Goal: Task Accomplishment & Management: Use online tool/utility

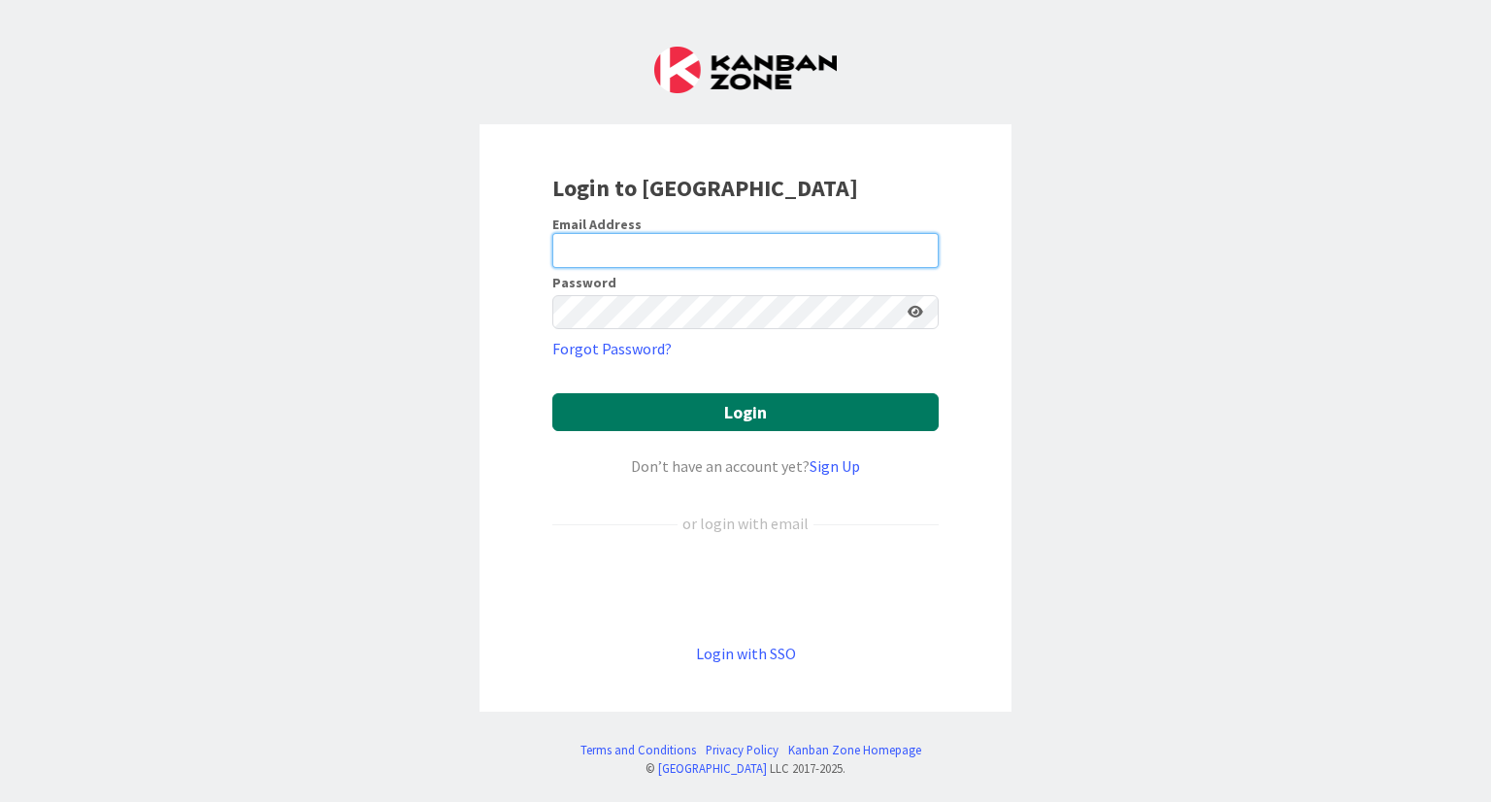
type input "[PERSON_NAME][EMAIL_ADDRESS][DOMAIN_NAME]"
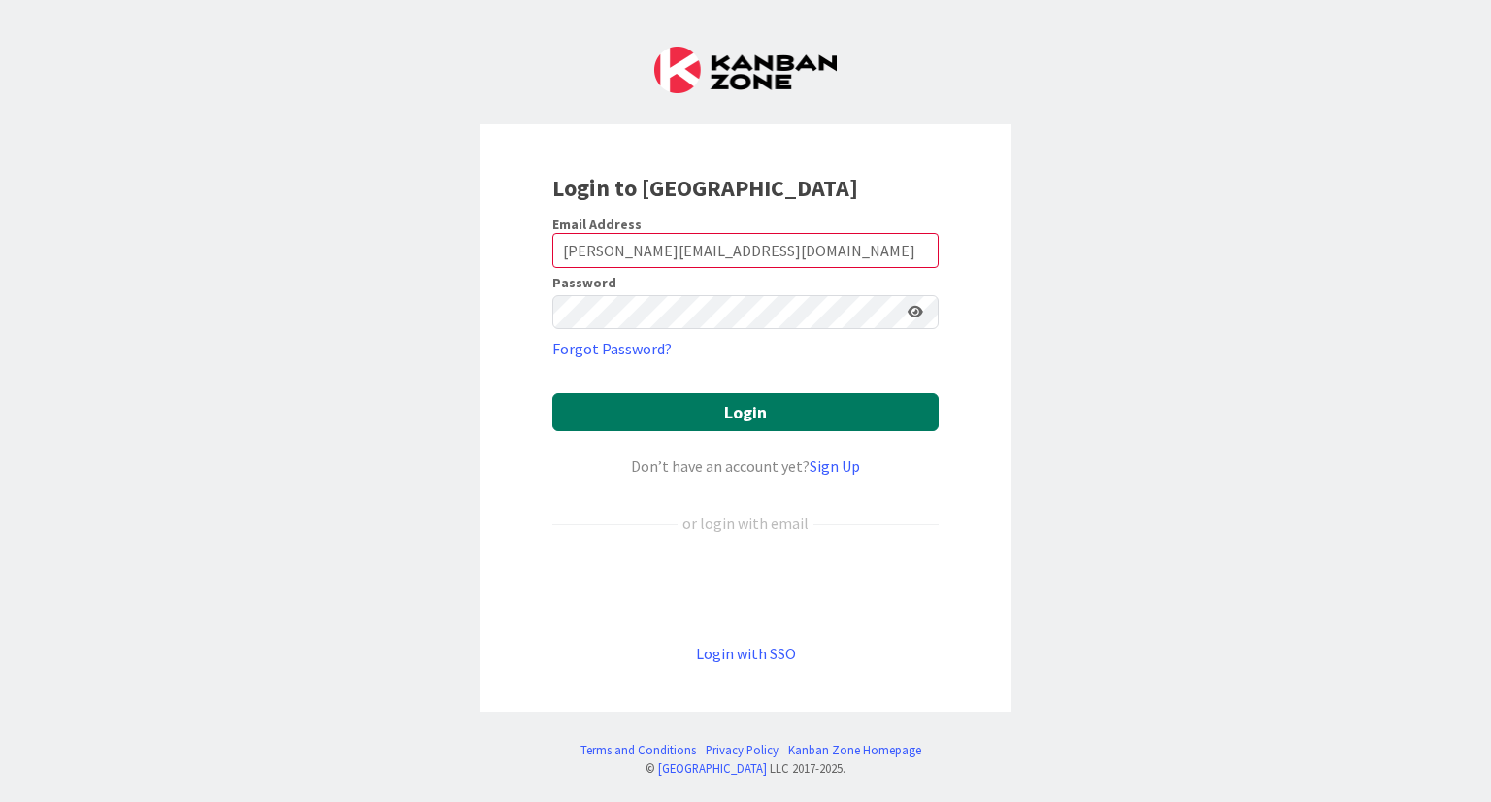
click at [750, 421] on button "Login" at bounding box center [745, 412] width 386 height 38
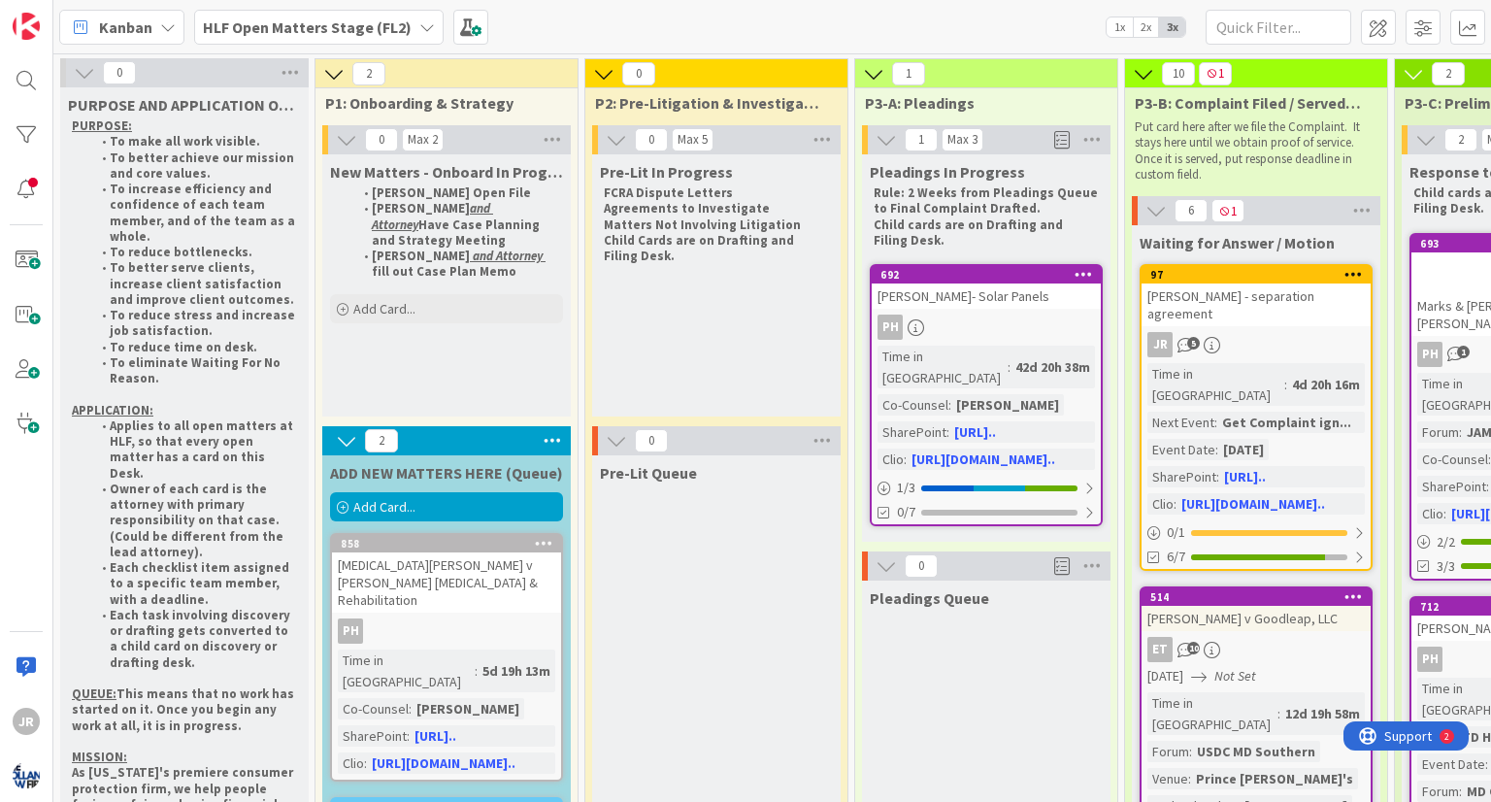
click at [308, 32] on b "HLF Open Matters Stage (FL2)" at bounding box center [307, 26] width 209 height 19
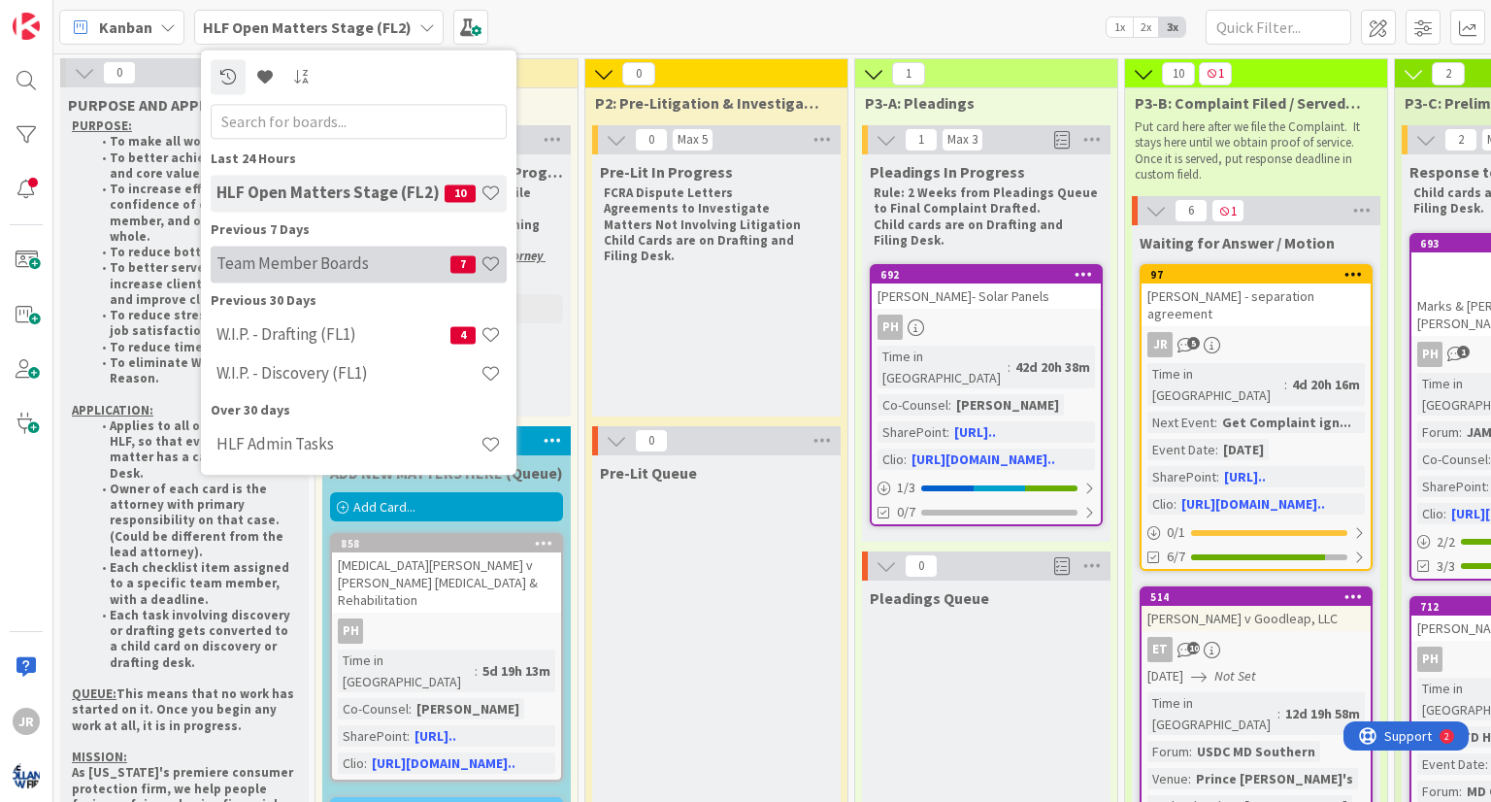
click at [311, 271] on h4 "Team Member Boards" at bounding box center [334, 263] width 234 height 19
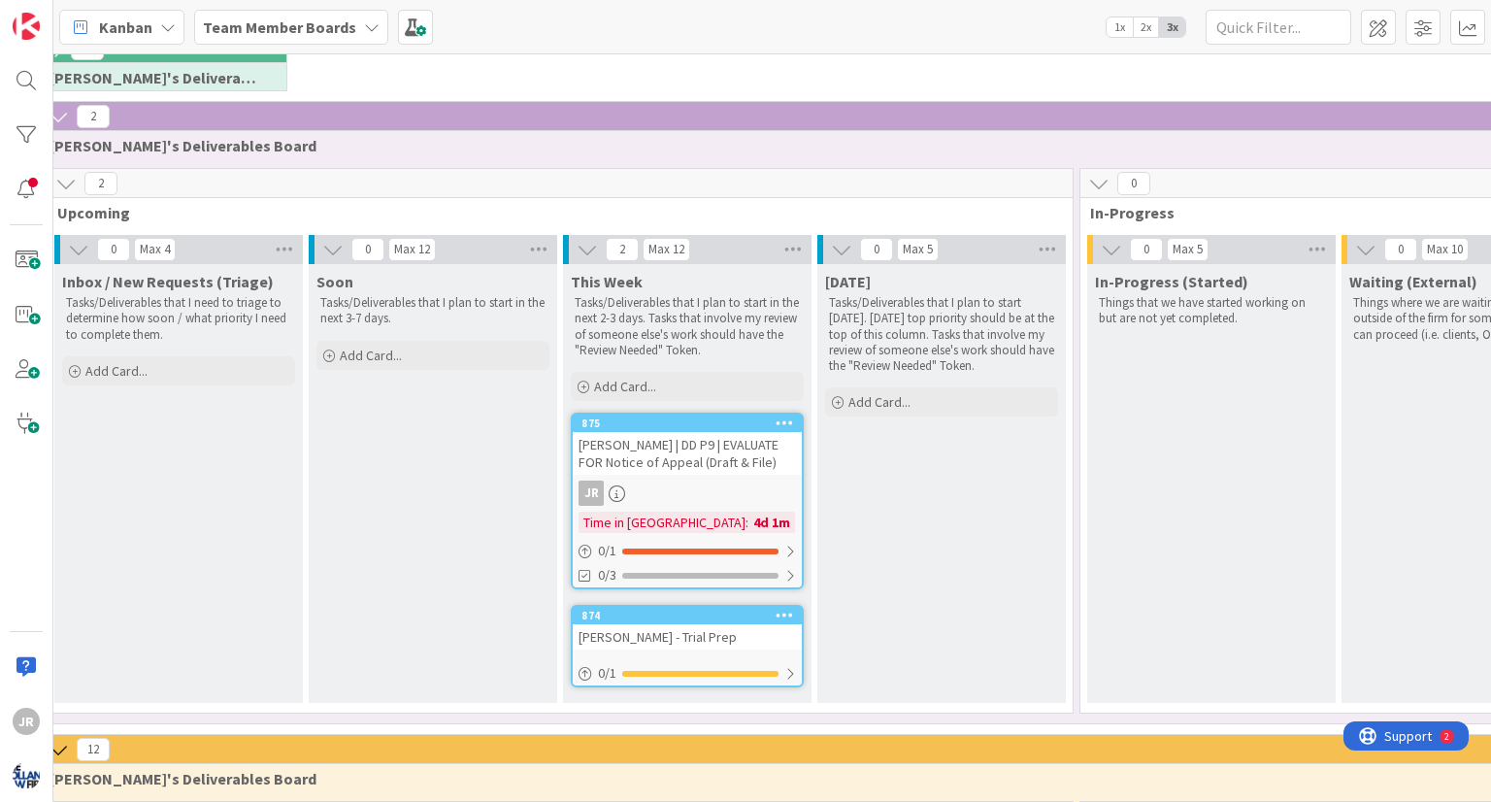
scroll to position [231, 284]
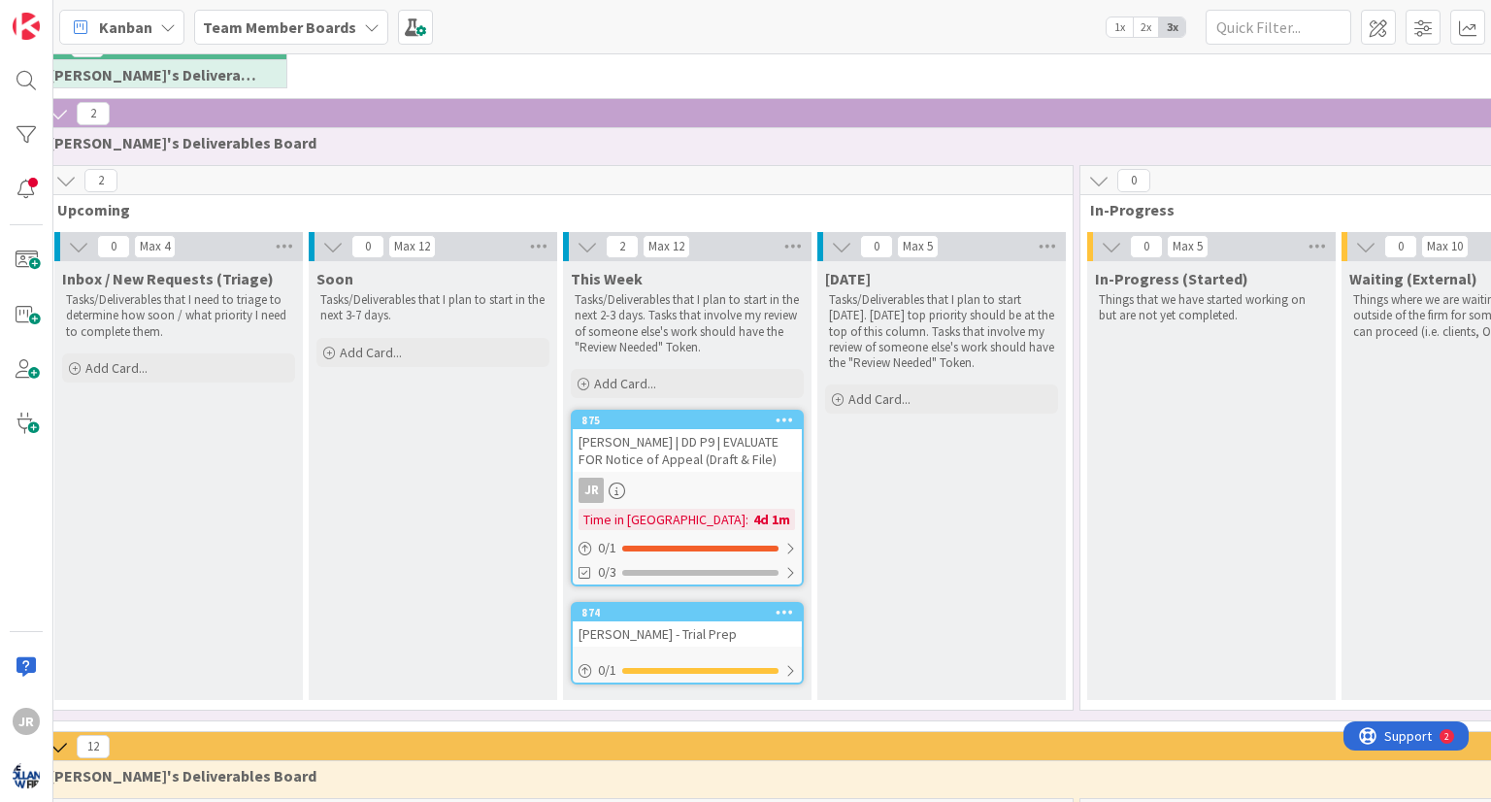
click at [650, 626] on div "[PERSON_NAME] - Trial Prep" at bounding box center [687, 633] width 229 height 25
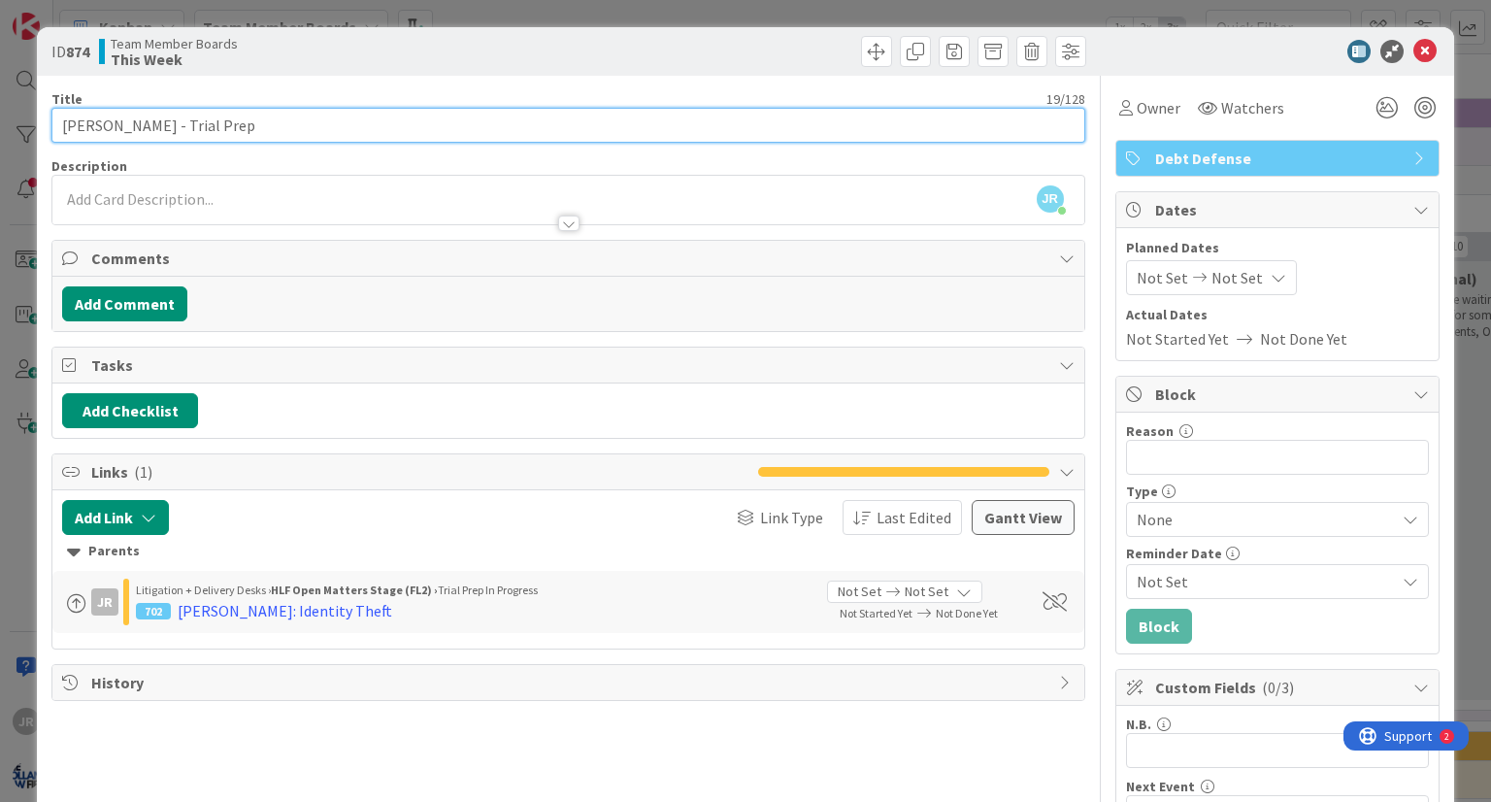
drag, startPoint x: 221, startPoint y: 123, endPoint x: 121, endPoint y: 131, distance: 100.3
click at [121, 131] on input "[PERSON_NAME] - Trial Prep" at bounding box center [567, 125] width 1033 height 35
type input "[PERSON_NAME] - Written 2 page closing"
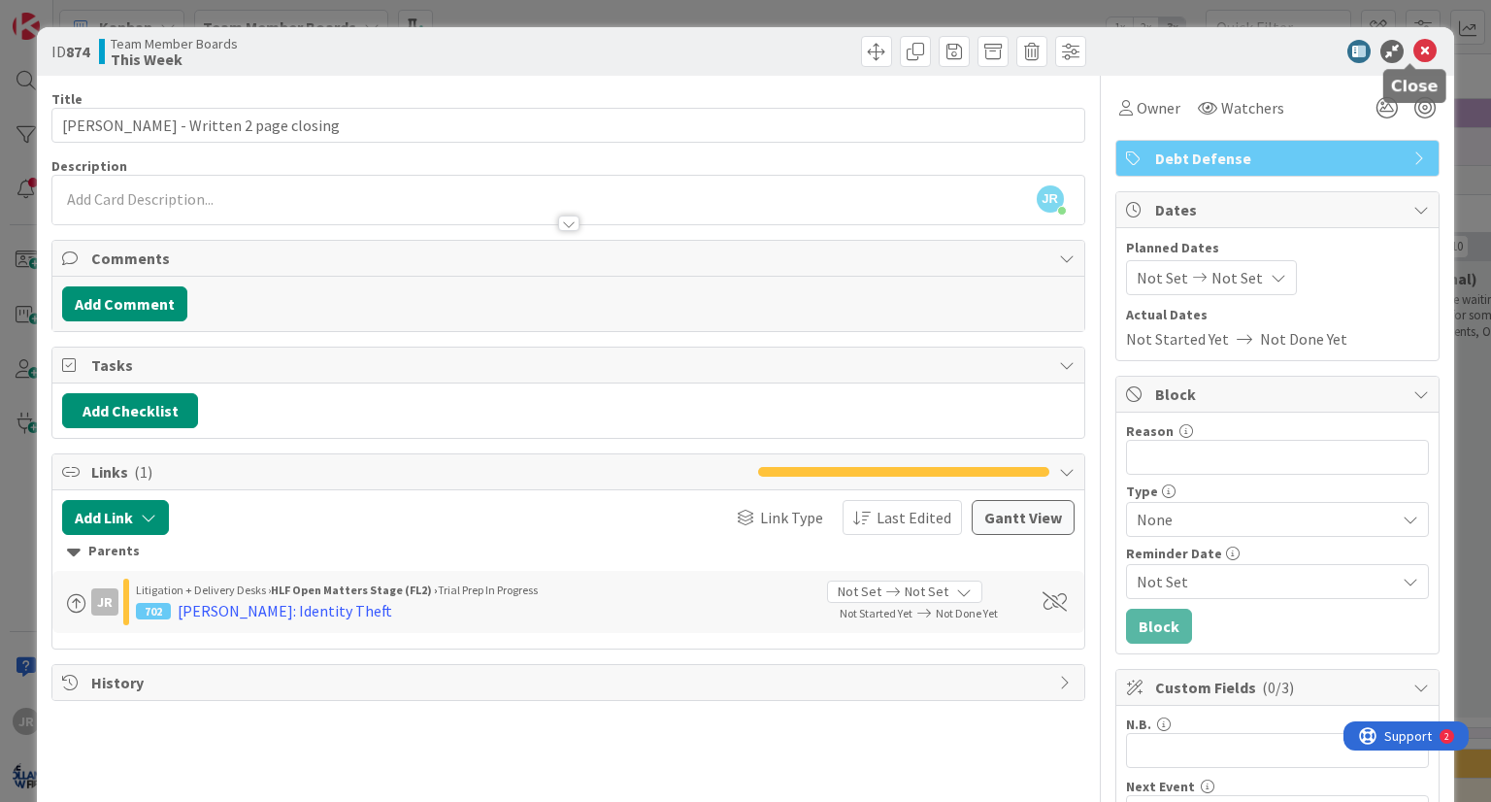
click at [1417, 50] on icon at bounding box center [1425, 51] width 23 height 23
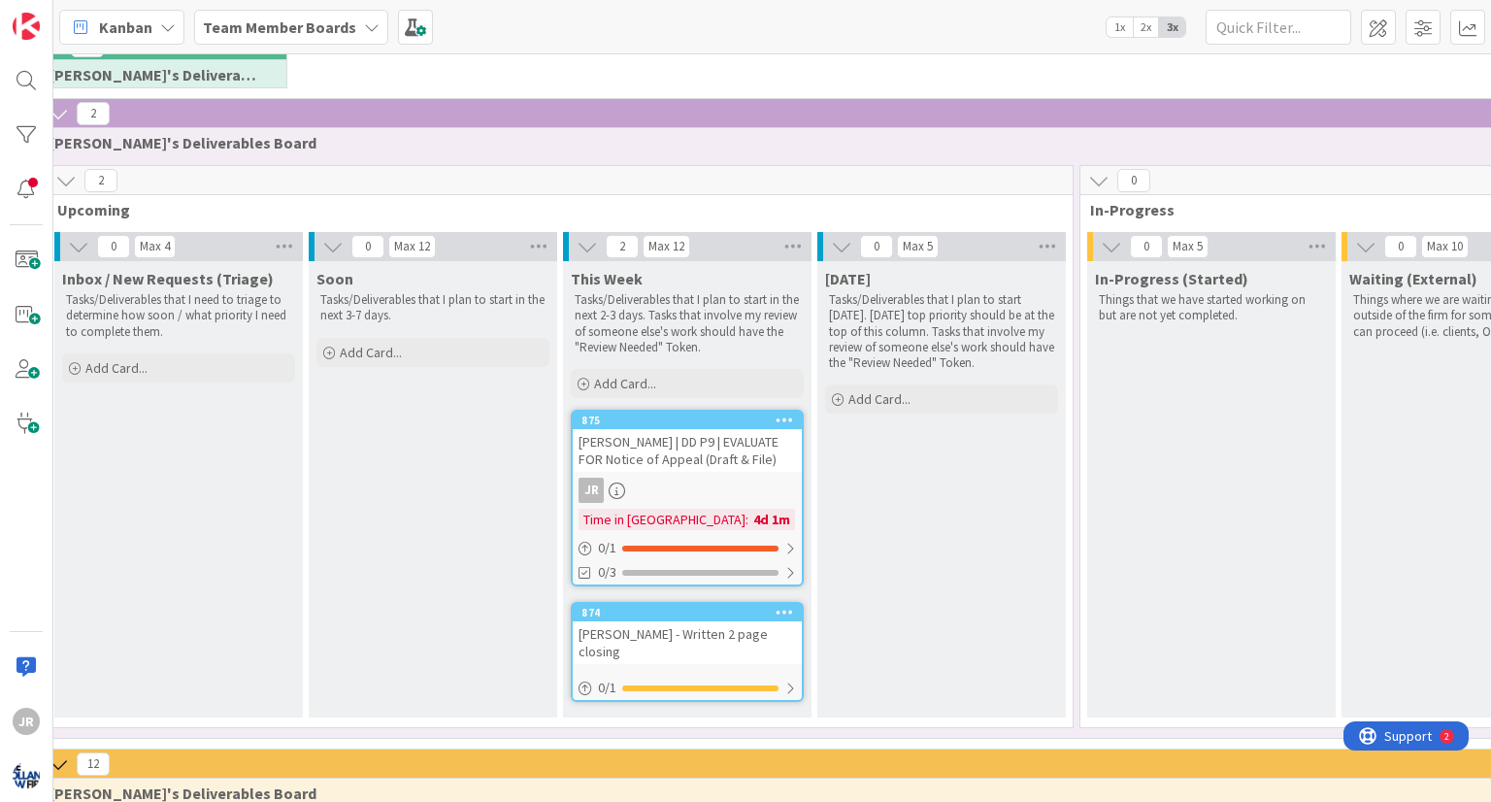
click at [650, 692] on div "This Week Tasks/Deliverables that I plan to start in the next 2-3 days. Tasks t…" at bounding box center [687, 489] width 249 height 456
click at [606, 382] on span "Add Card..." at bounding box center [625, 383] width 62 height 17
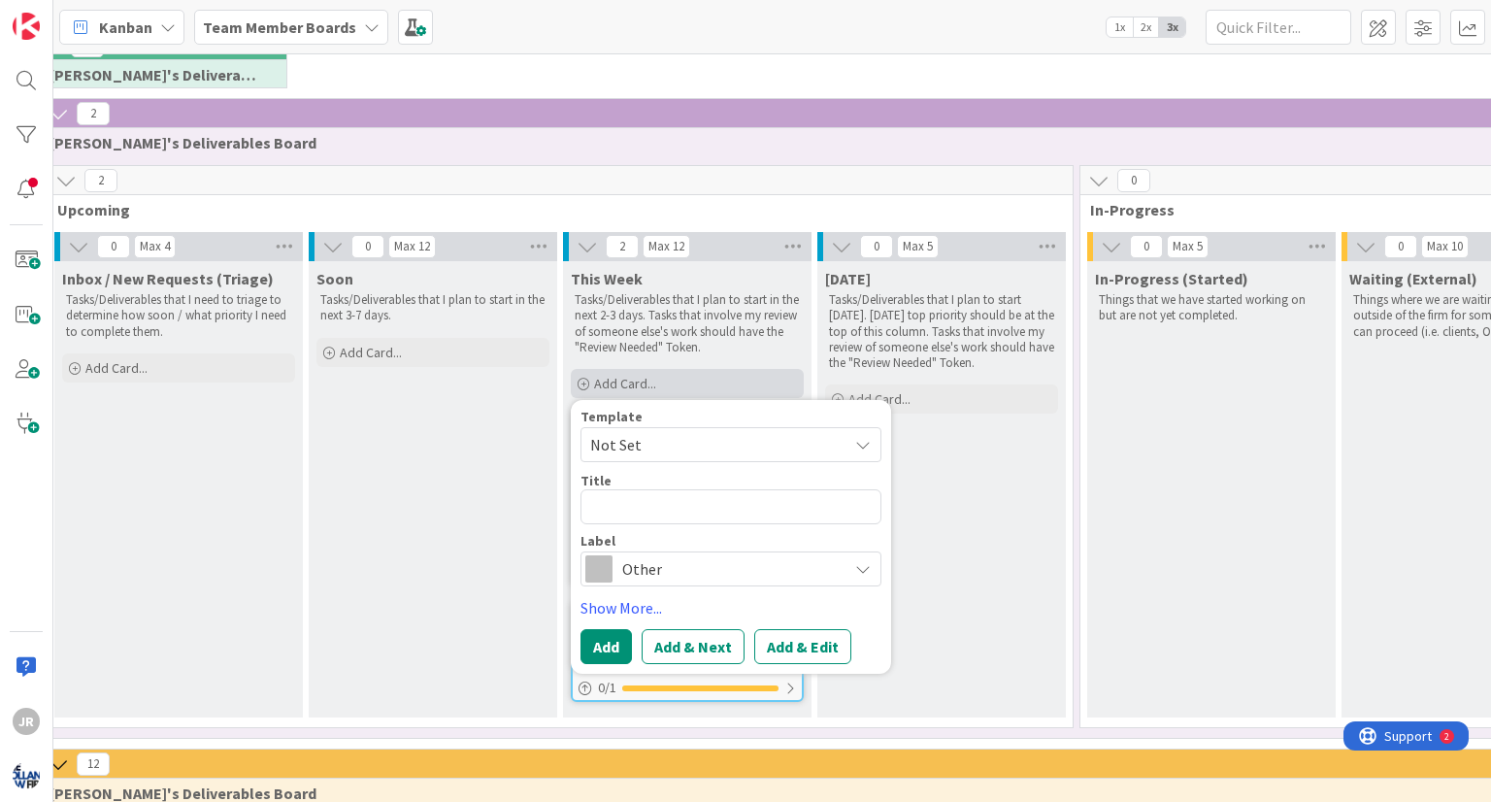
type textarea "x"
type textarea "A"
type textarea "x"
type textarea "AT"
type textarea "x"
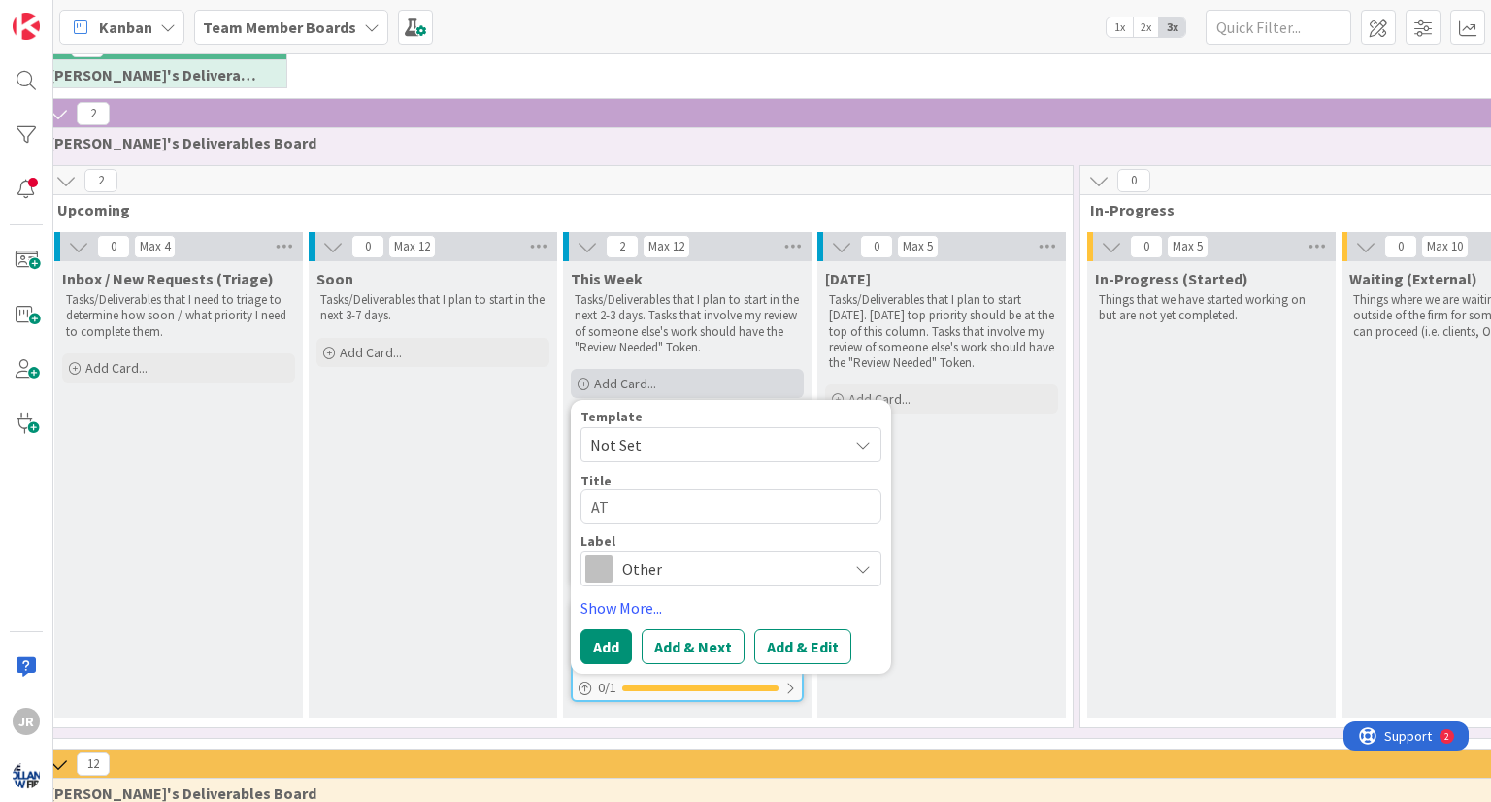
type textarea "ATI"
type textarea "x"
type textarea "ATIS"
type textarea "x"
type textarea "ATIS"
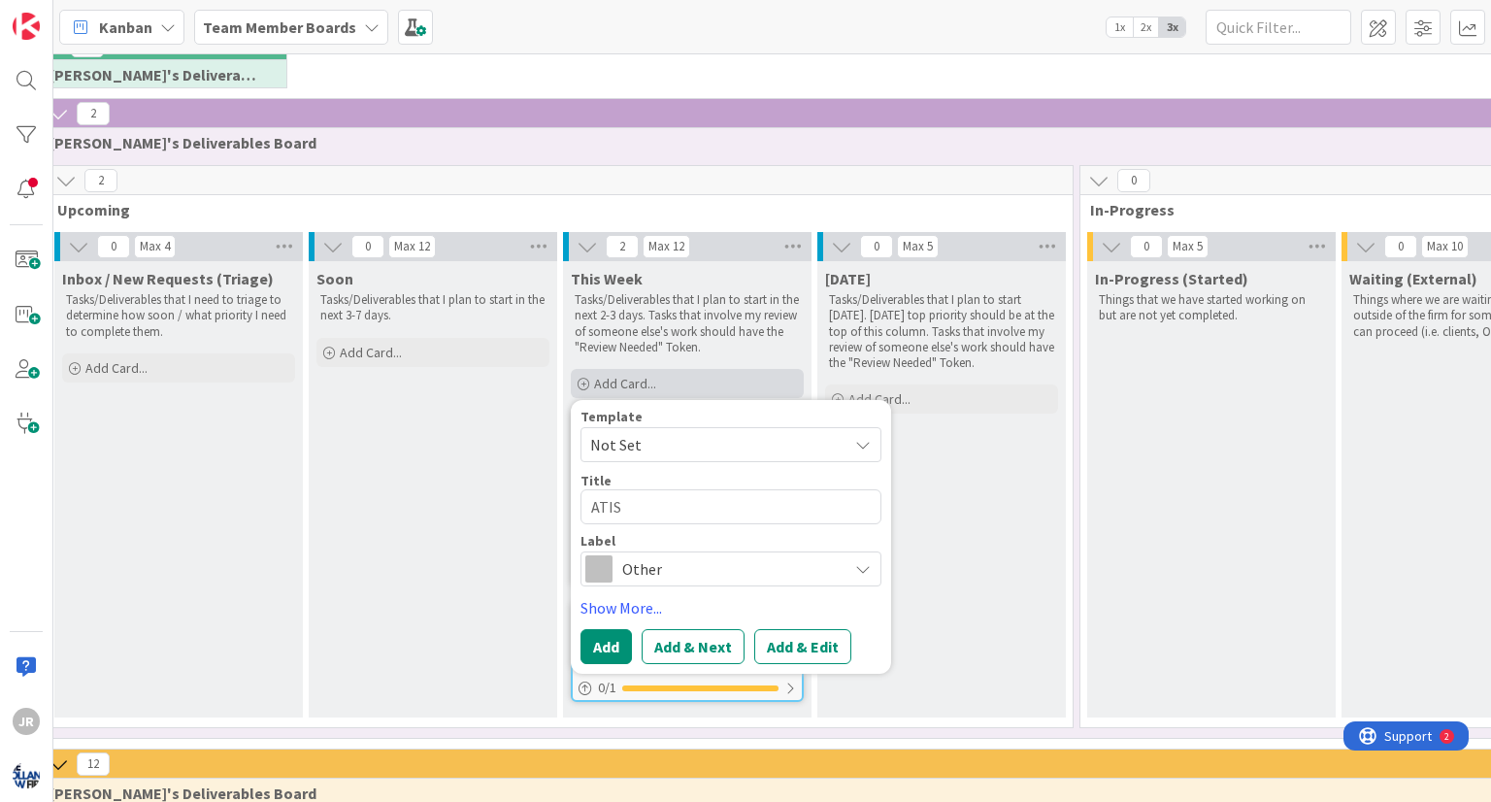
type textarea "x"
type textarea "ATIS -"
type textarea "x"
type textarea "ATIS -"
type textarea "x"
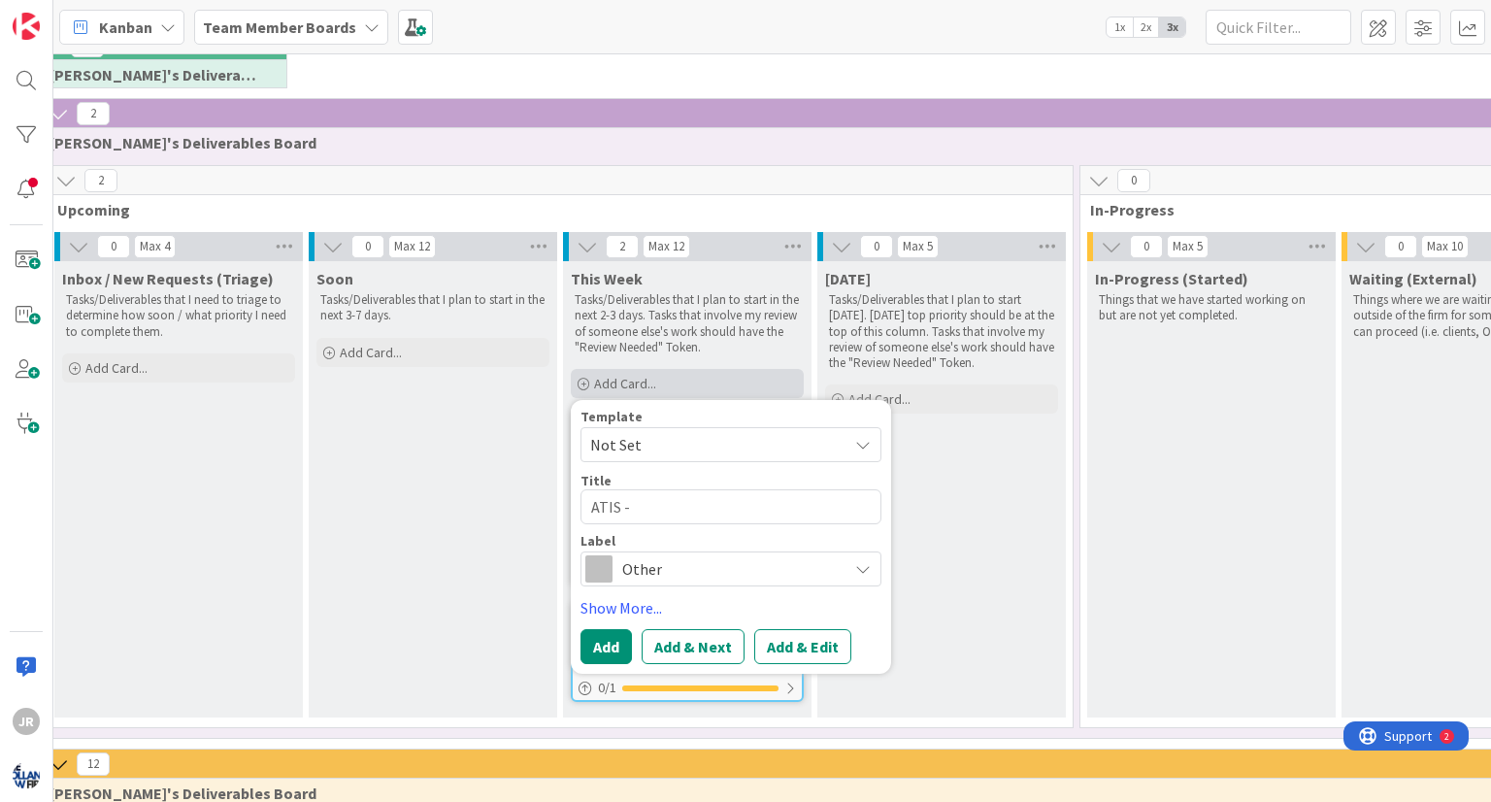
type textarea "ATIS - H"
type textarea "x"
type textarea "ATIS - He"
type textarea "x"
type textarea "ATIS - Hend"
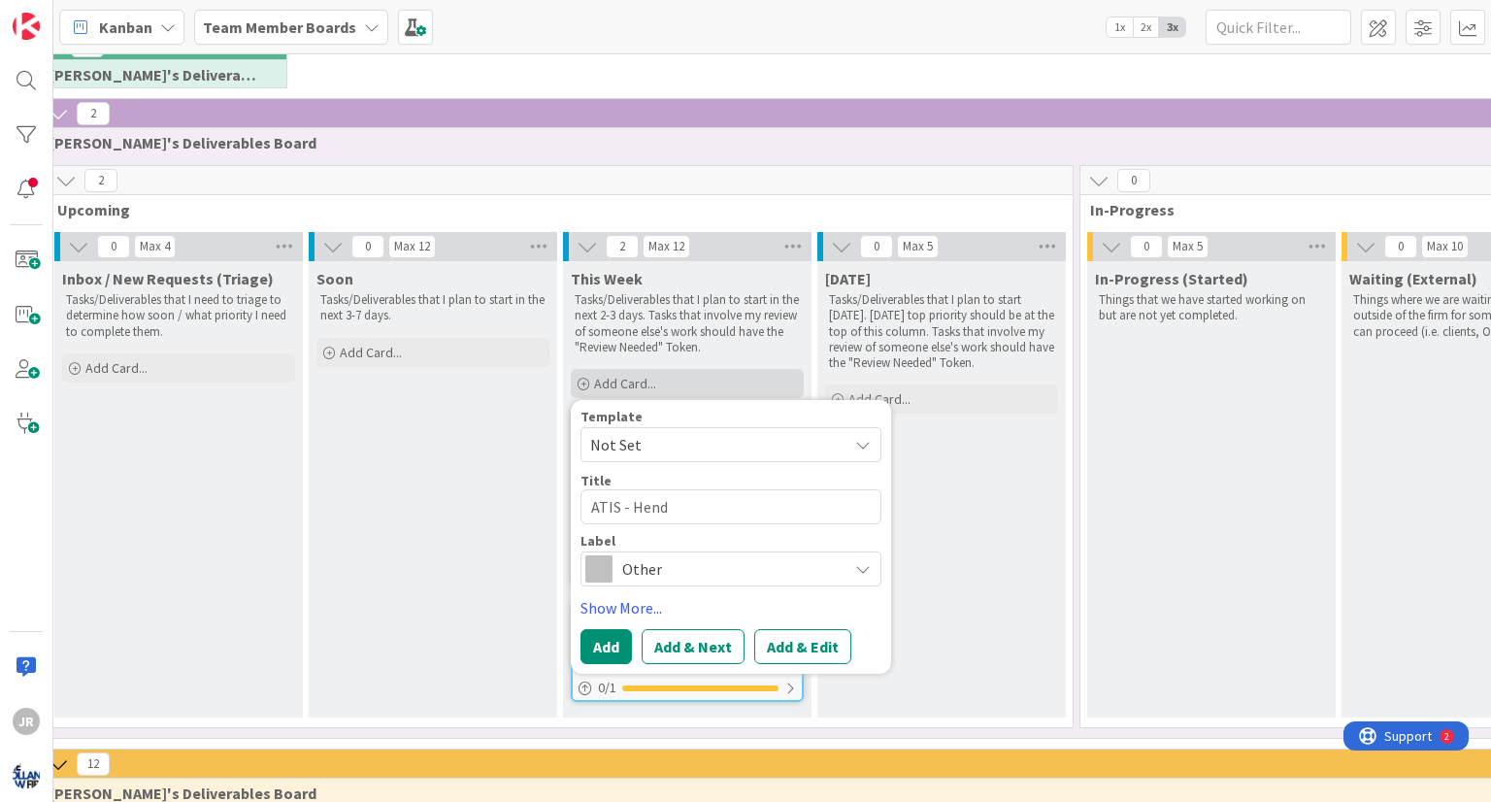
type textarea "x"
type textarea "ATIS - Hendr"
type textarea "x"
type textarea "ATIS - Hendri"
type textarea "x"
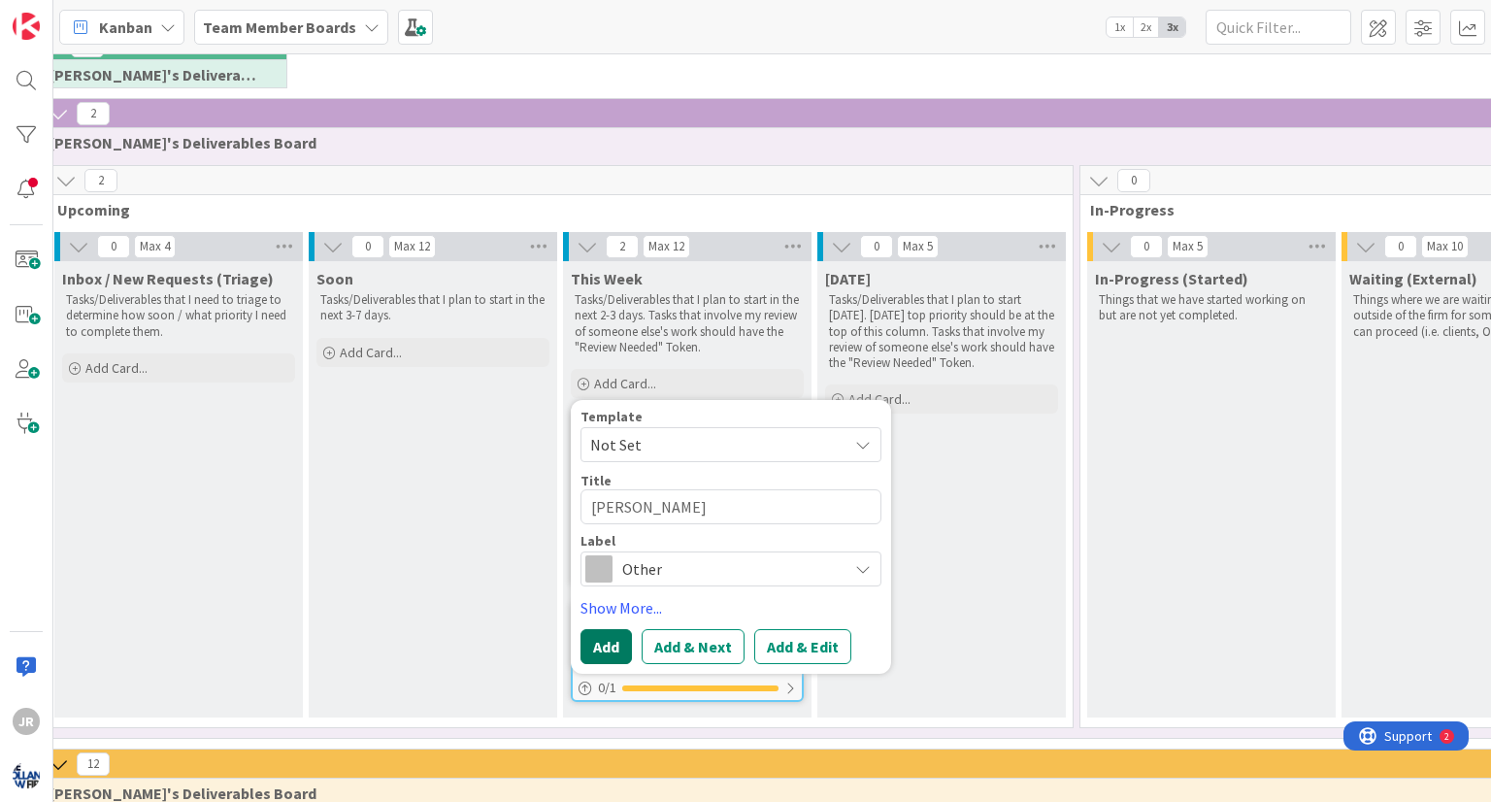
type textarea "[PERSON_NAME]"
click at [599, 634] on button "Add" at bounding box center [606, 646] width 51 height 35
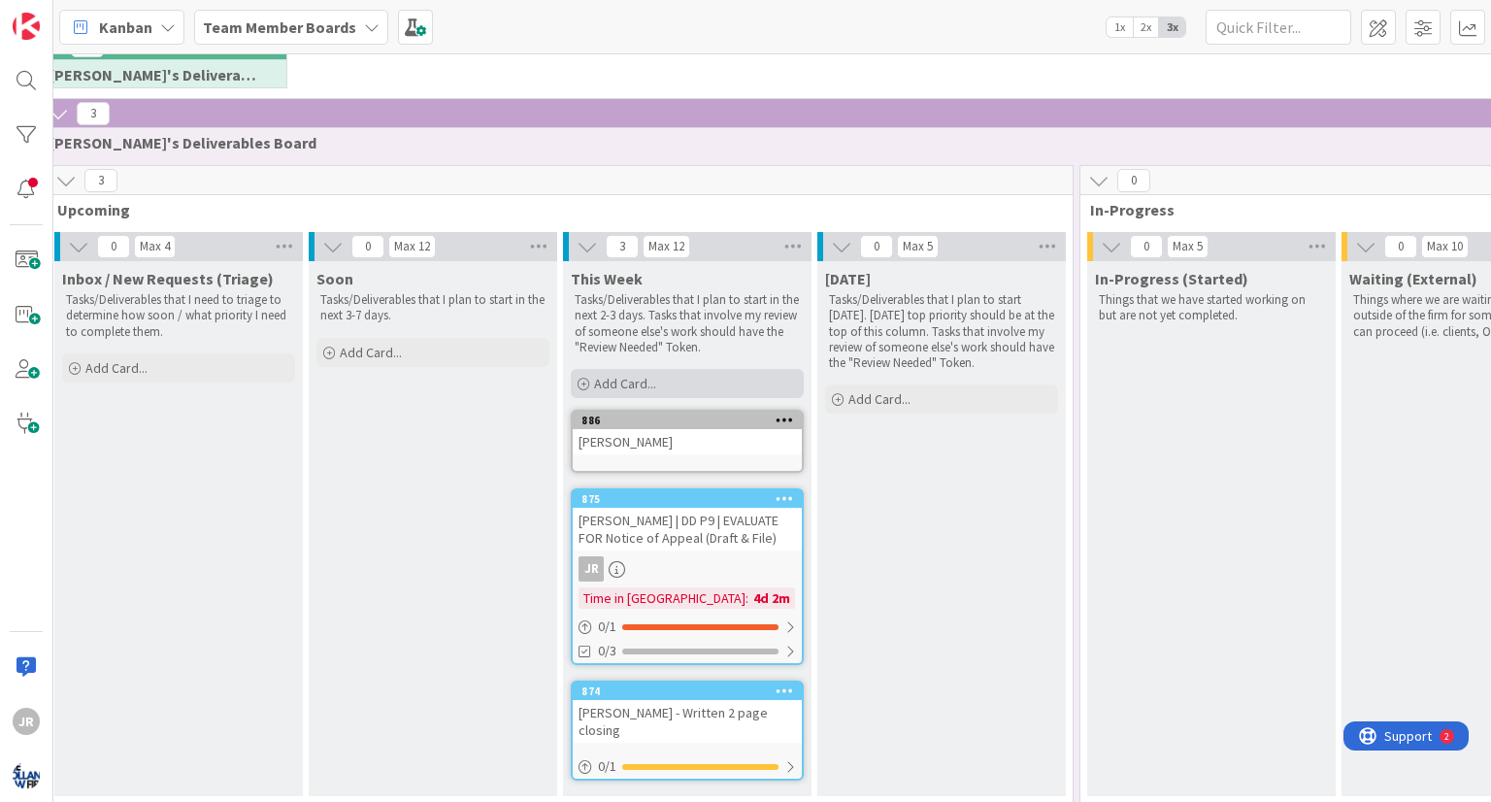
click at [583, 389] on div "Add Card..." at bounding box center [687, 383] width 233 height 29
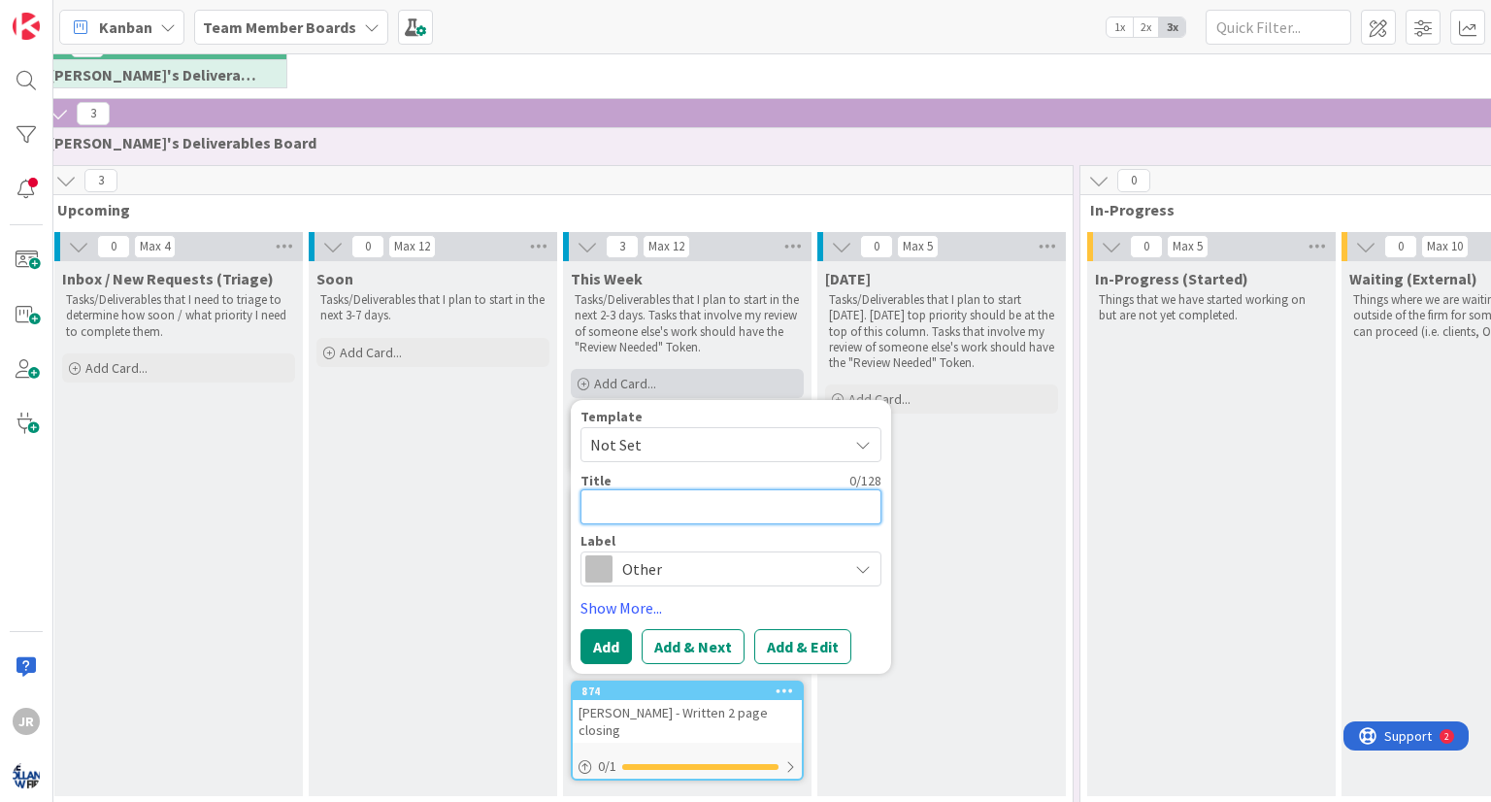
type textarea "x"
type textarea "A"
type textarea "x"
type textarea "ATI"
type textarea "x"
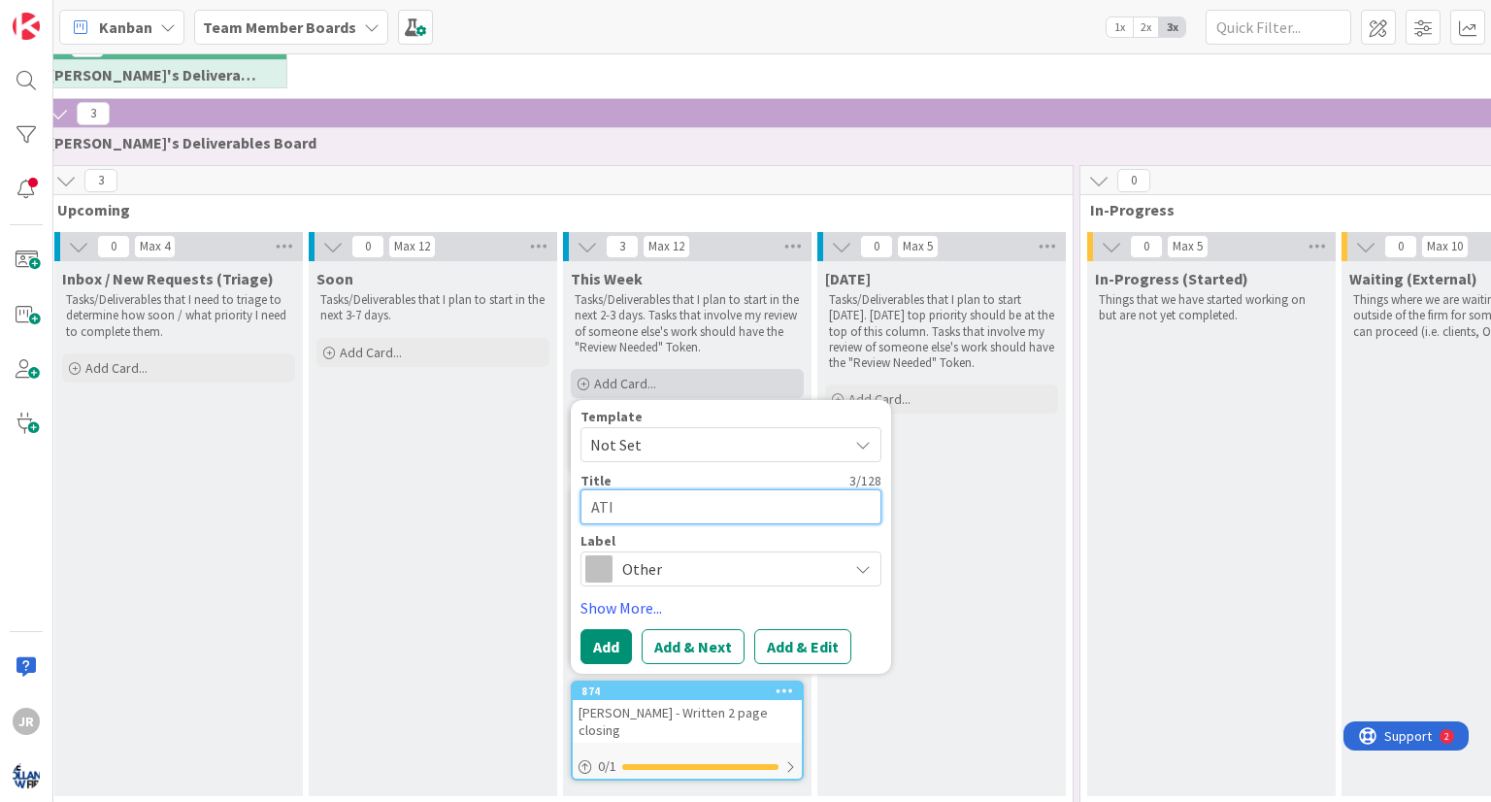
type textarea "ATIs"
type textarea "x"
type textarea "ATIs"
type textarea "x"
type textarea "ATIs -"
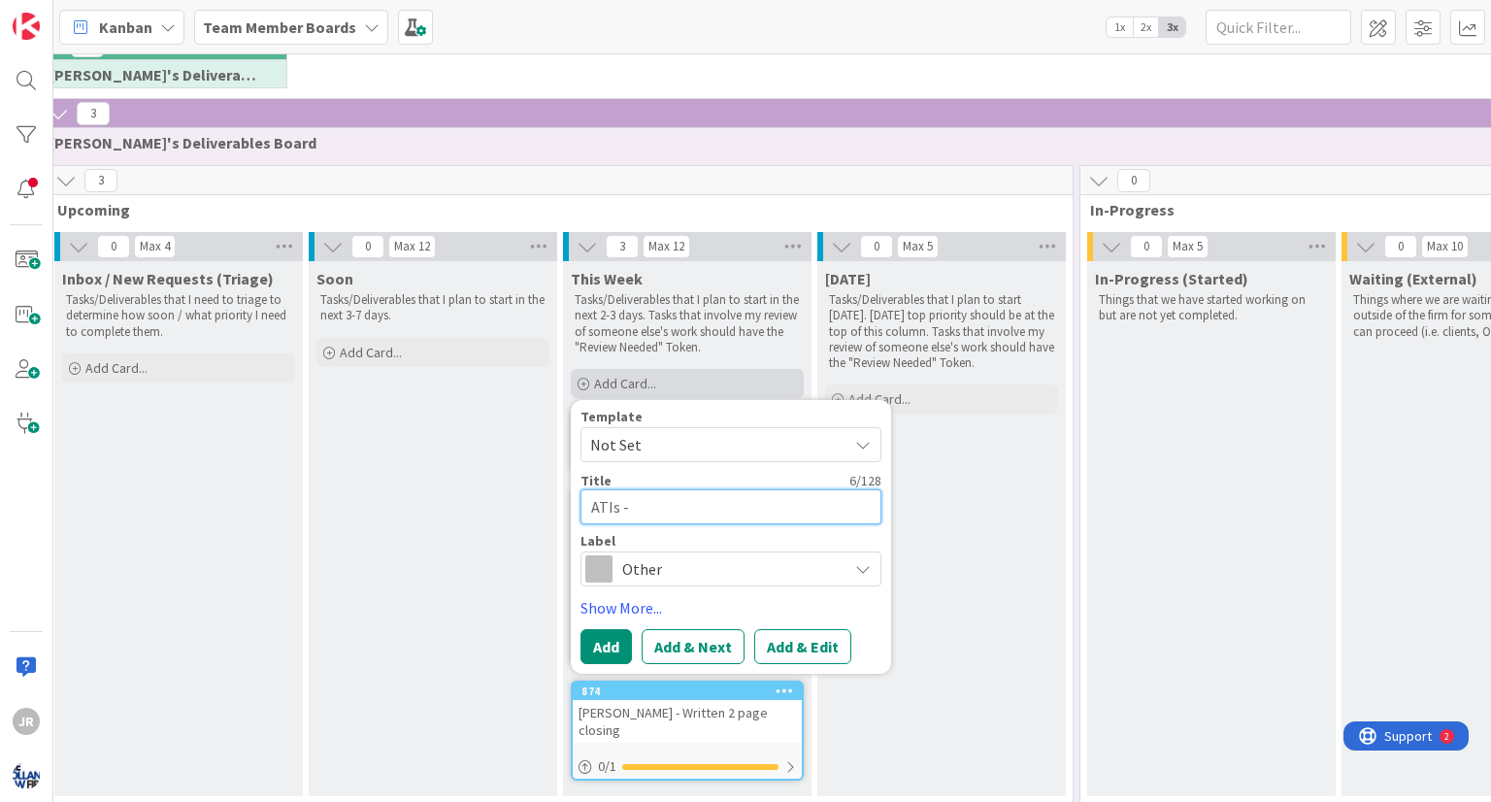
type textarea "x"
type textarea "ATIs -"
type textarea "x"
type textarea "ATIs - Co"
type textarea "x"
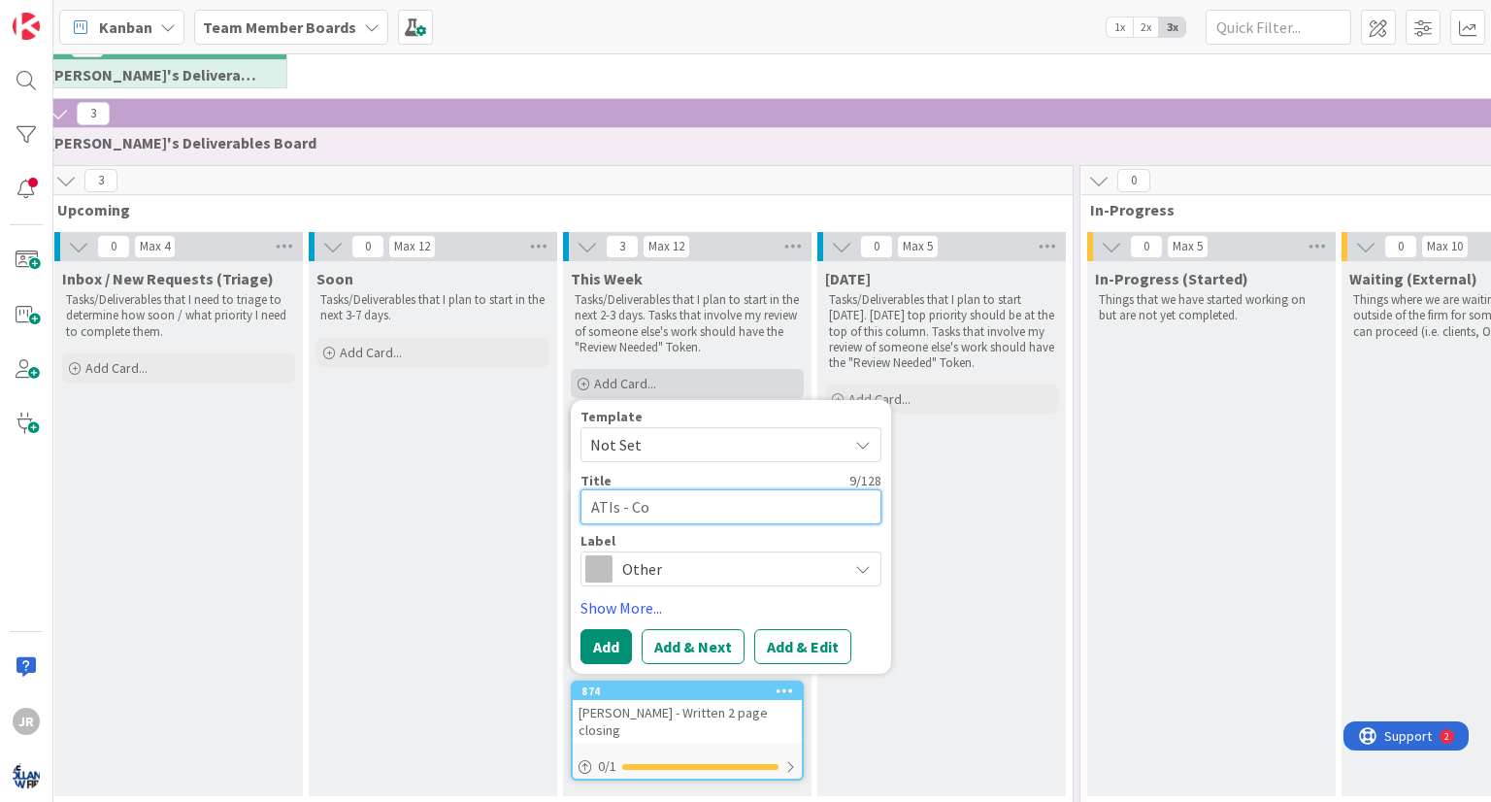
type textarea "ATIs - Coo"
type textarea "x"
type textarea "ATIs - Cool"
type textarea "x"
type textarea "ATIs - Coole"
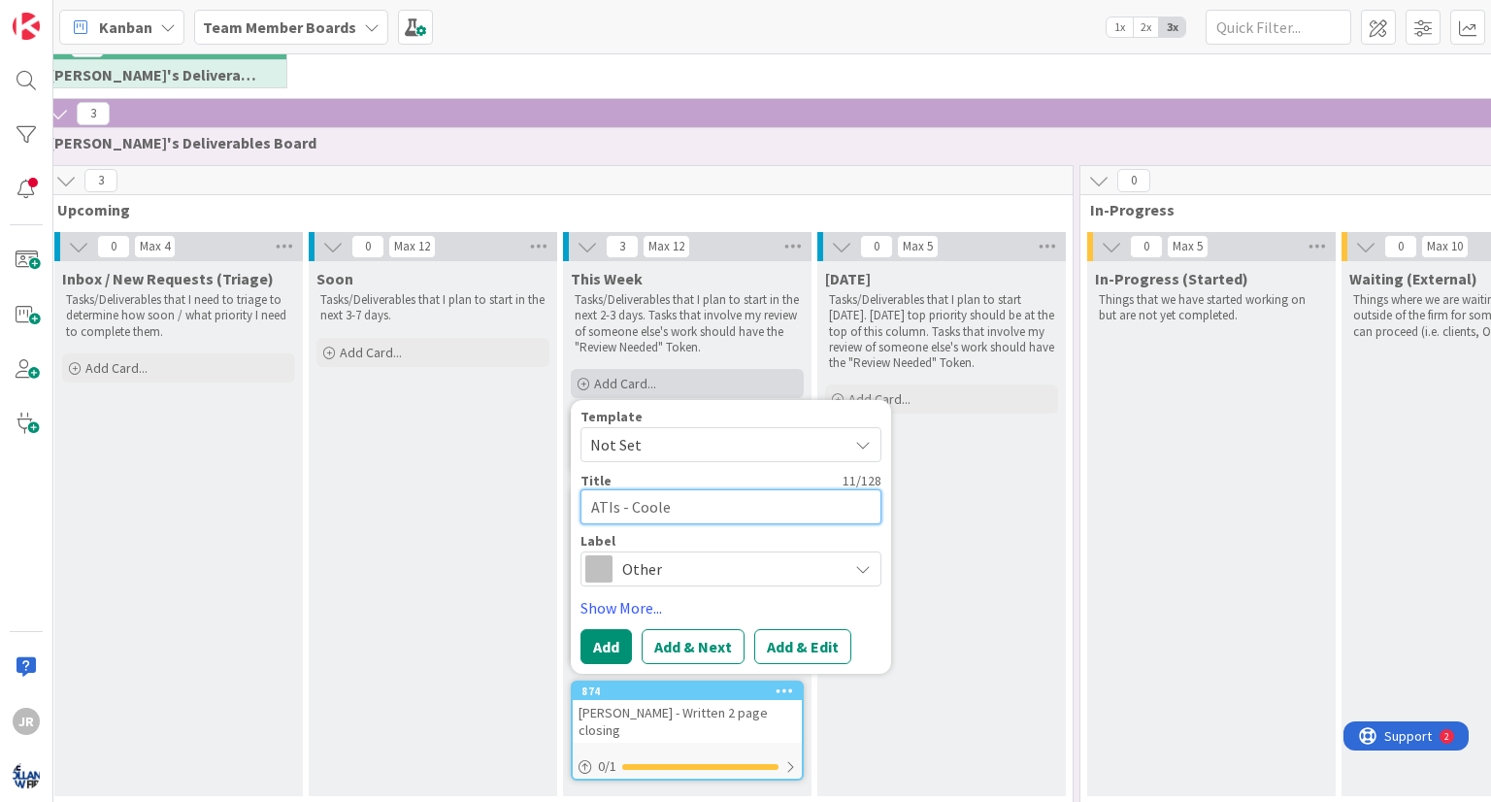
type textarea "x"
type textarea "[PERSON_NAME]"
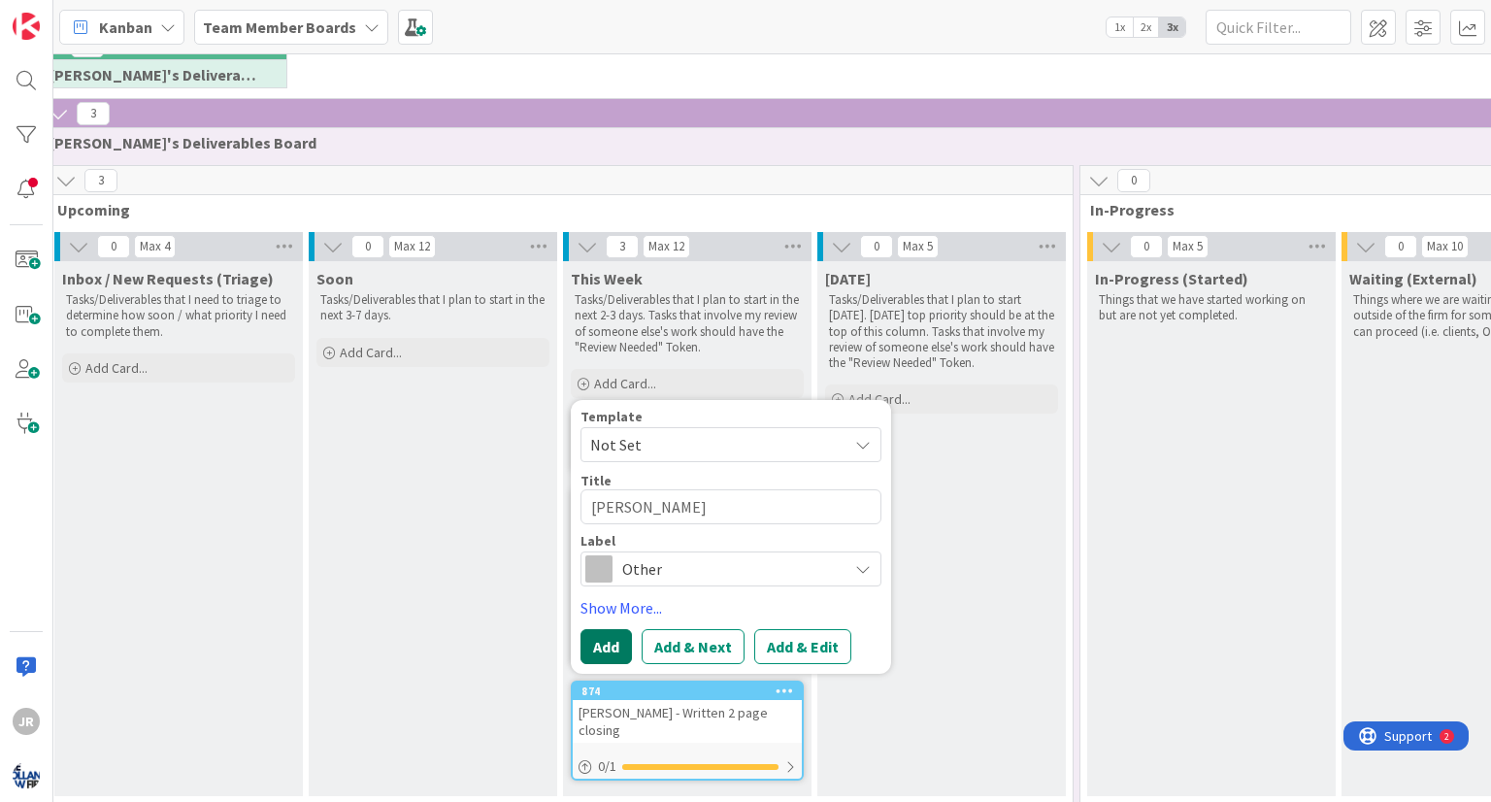
click at [605, 653] on button "Add" at bounding box center [606, 646] width 51 height 35
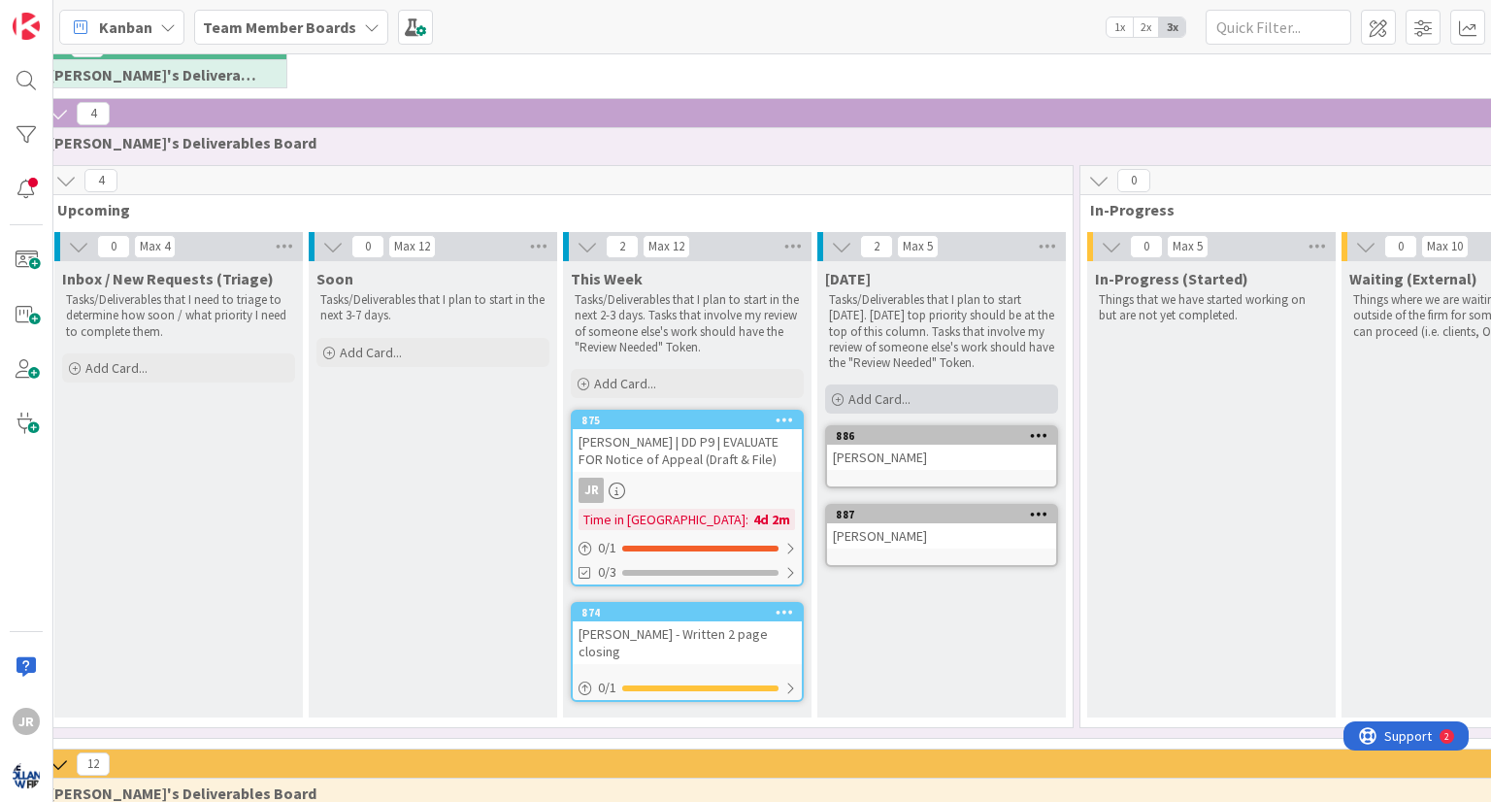
click at [844, 397] on div "Add Card..." at bounding box center [941, 398] width 233 height 29
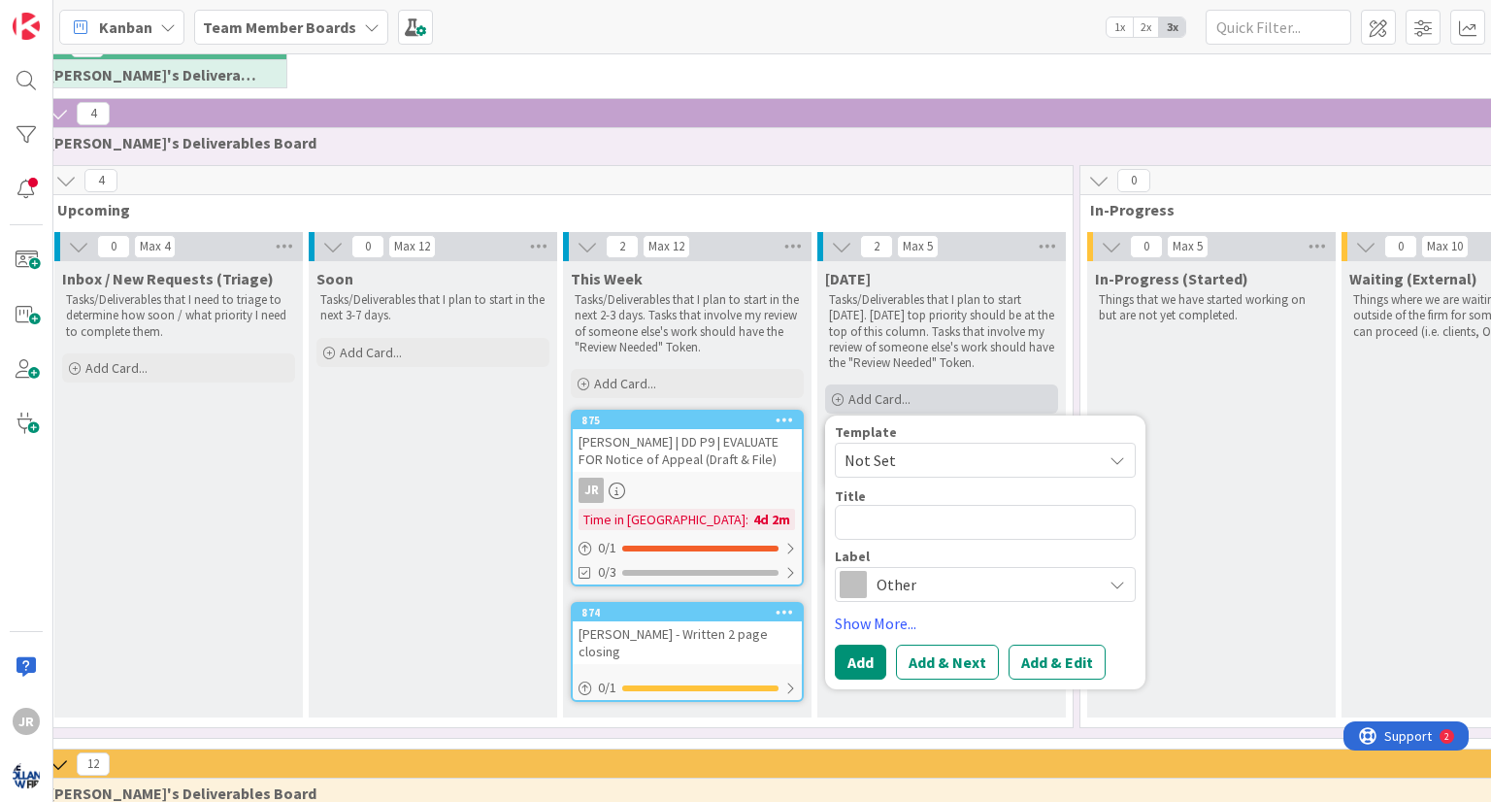
type textarea "x"
type textarea "Se"
type textarea "x"
type textarea "Send"
type textarea "x"
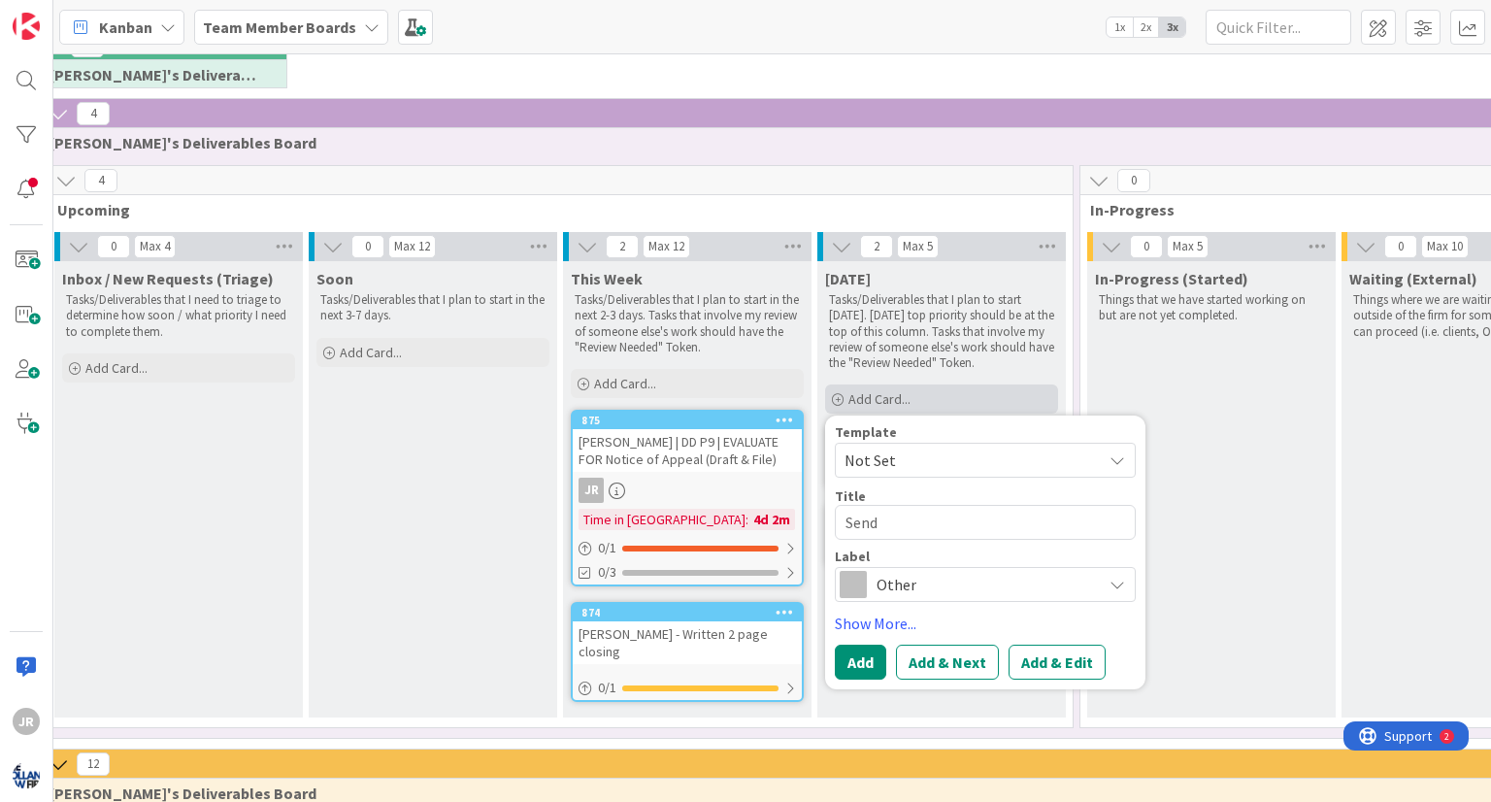
type textarea "Send"
type textarea "x"
type textarea "Send o"
type textarea "x"
type textarea "Send out"
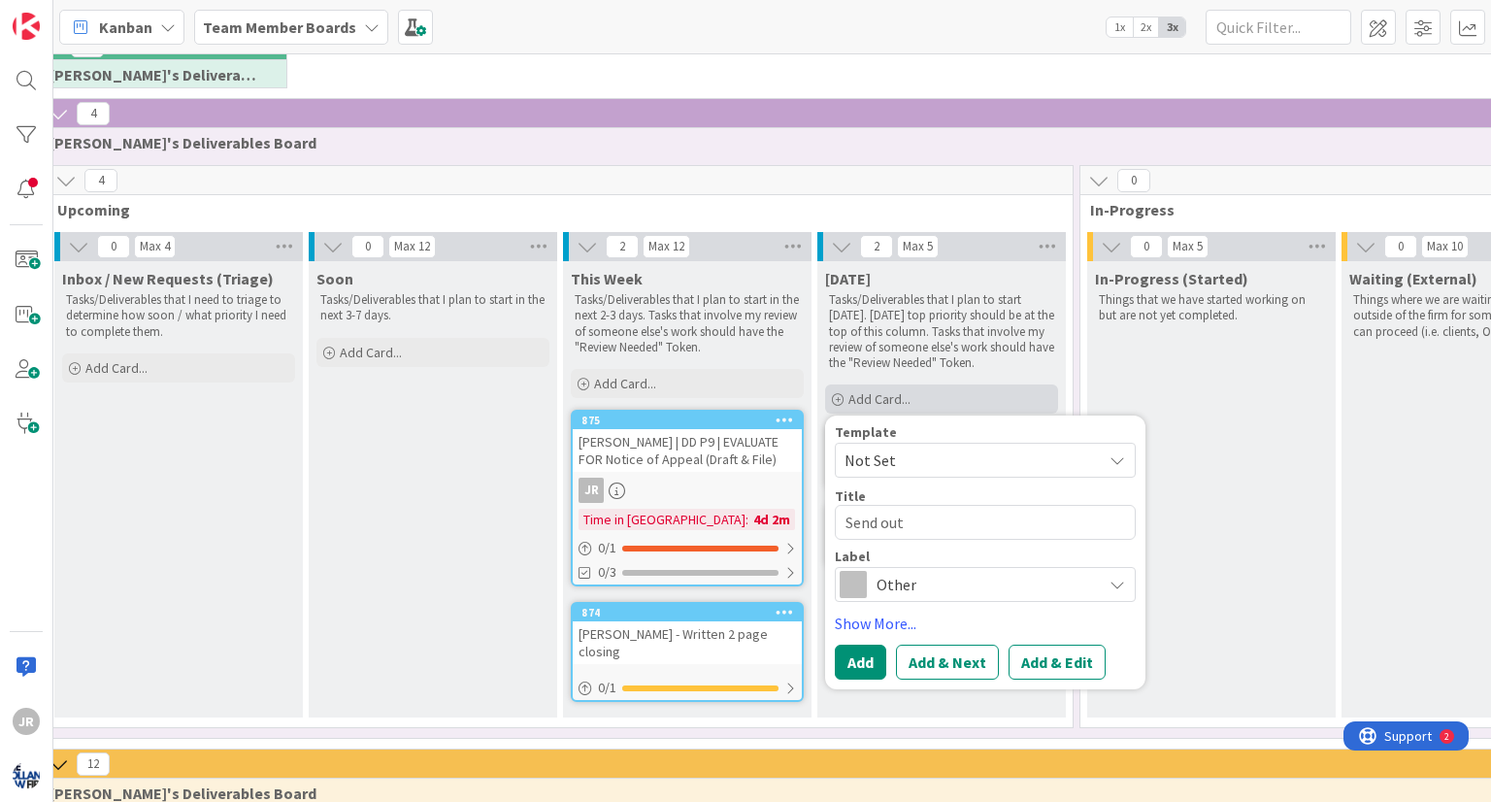
type textarea "x"
type textarea "Send out"
type textarea "x"
type textarea "Send out C"
type textarea "x"
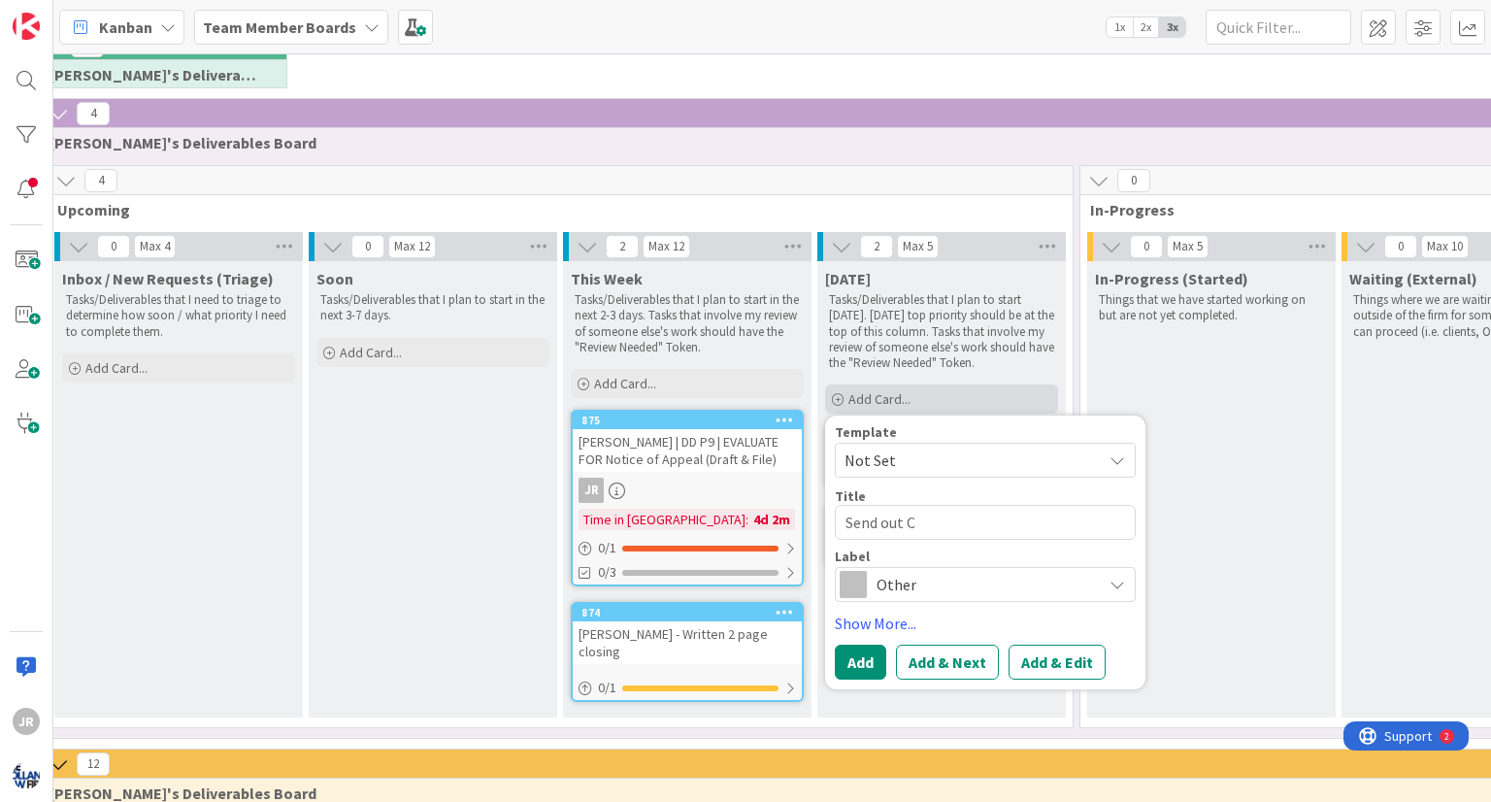
type textarea "Send out"
type textarea "x"
type textarea "Send out O"
type textarea "x"
type textarea "Send out Or"
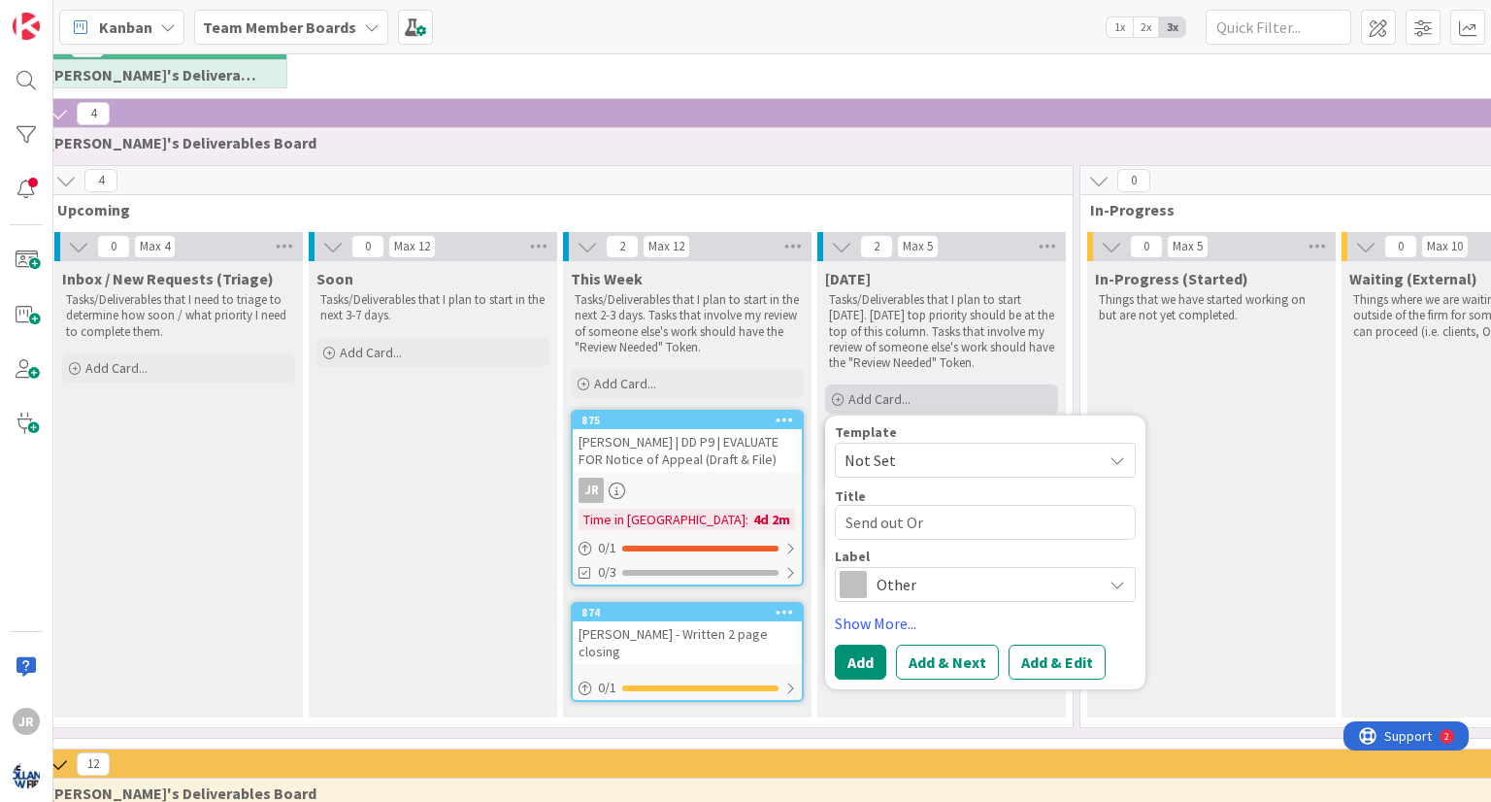
type textarea "x"
type textarea "Send out Ord"
type textarea "x"
type textarea "Send out Orde"
type textarea "x"
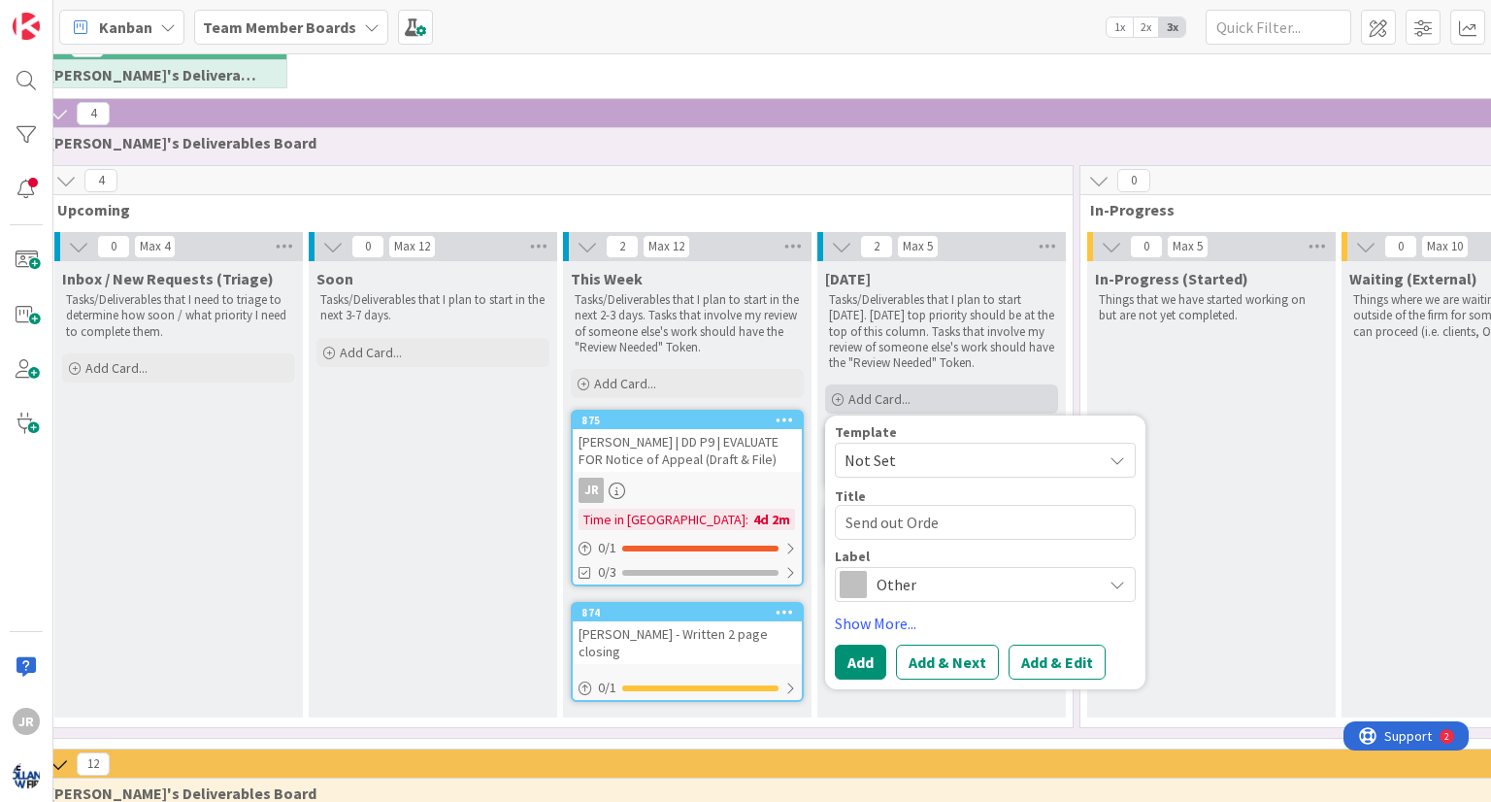
type textarea "Send out Order"
type textarea "x"
type textarea "Send out Order"
type textarea "x"
type textarea "Send out Order a"
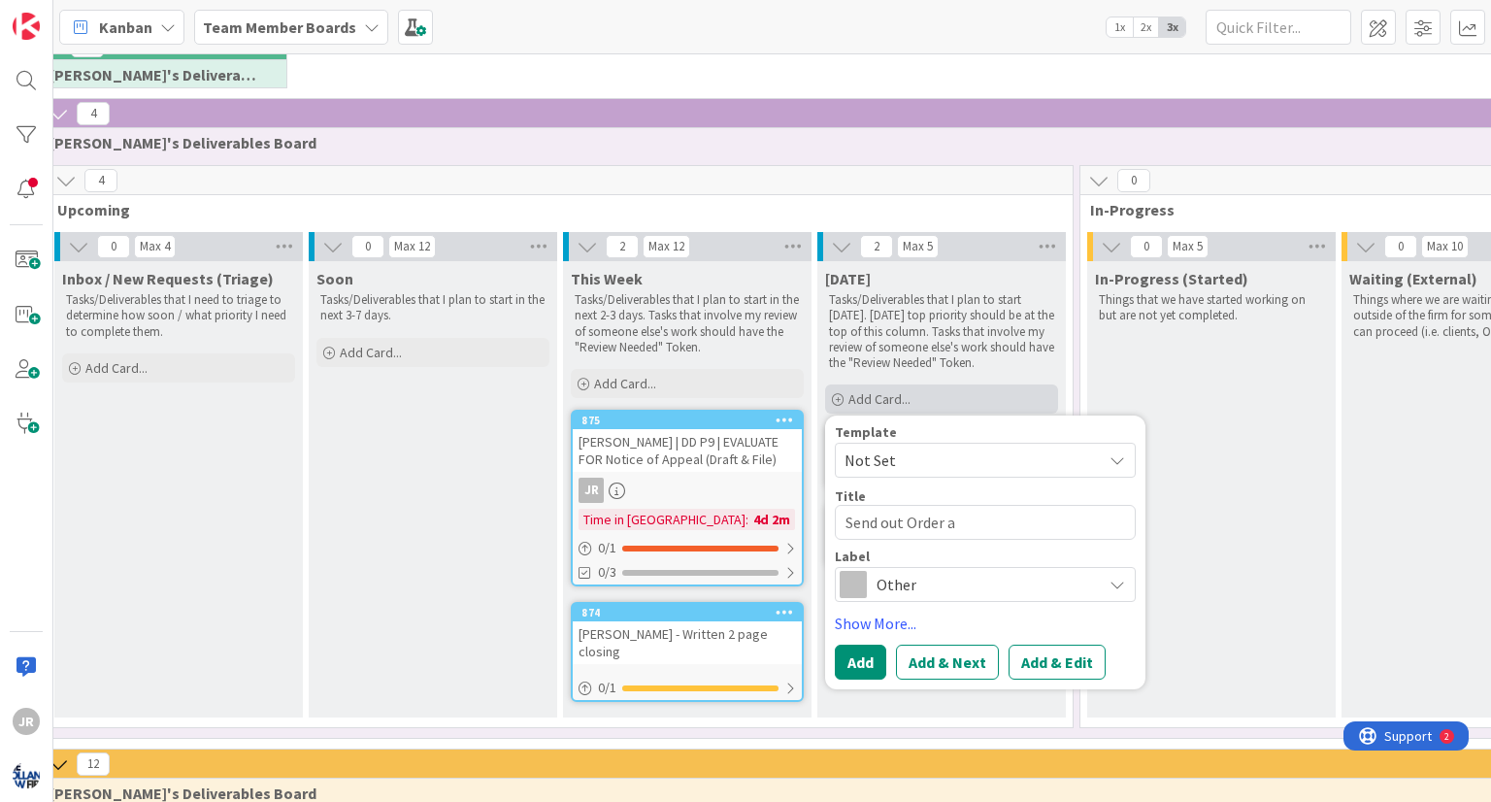
type textarea "x"
type textarea "Send out Order as"
type textarea "x"
type textarea "Send out Order as"
type textarea "x"
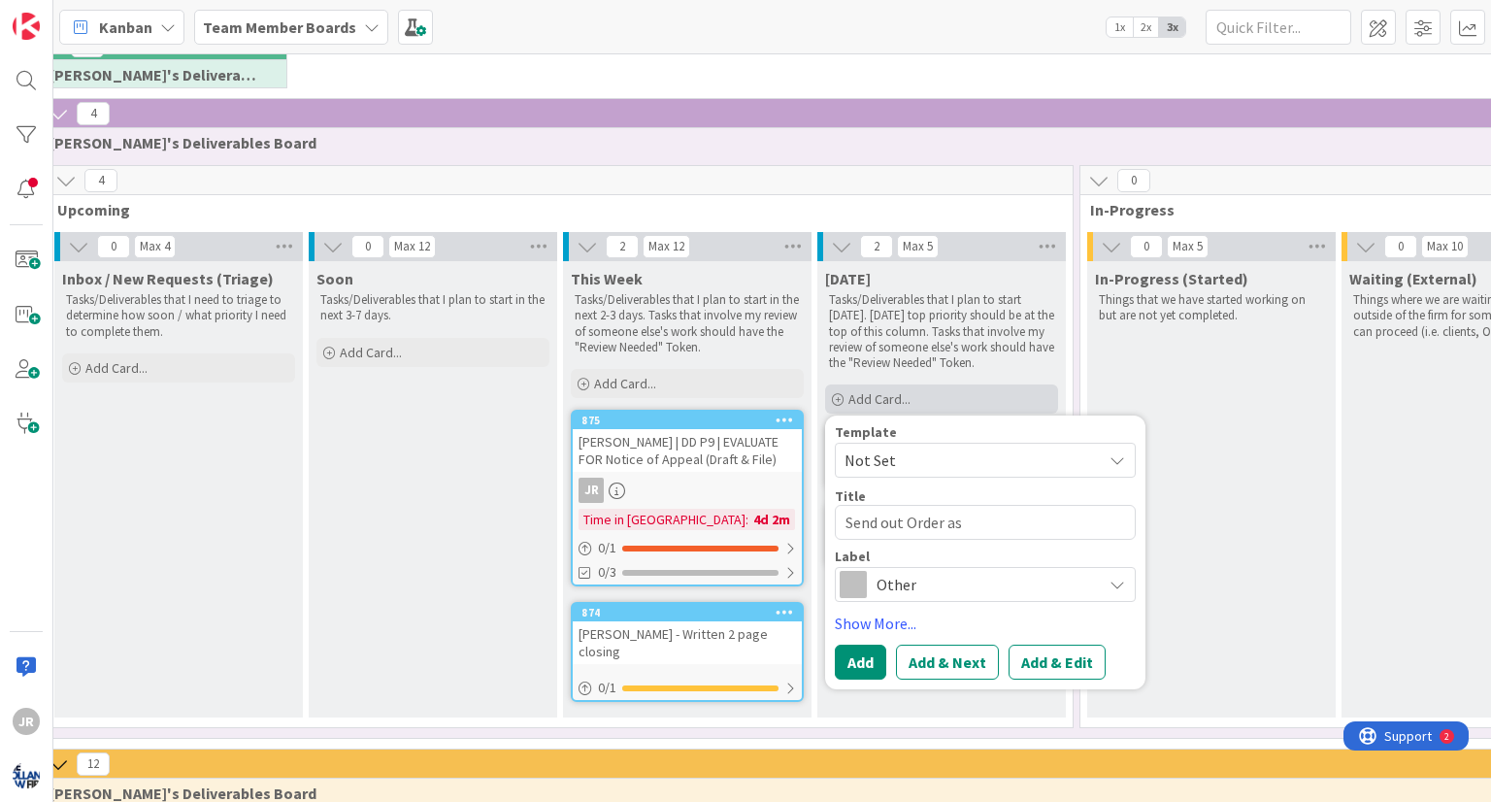
type textarea "Send out Order as p"
type textarea "x"
type textarea "Send out Order as pa"
type textarea "x"
type textarea "Send out Order as pas"
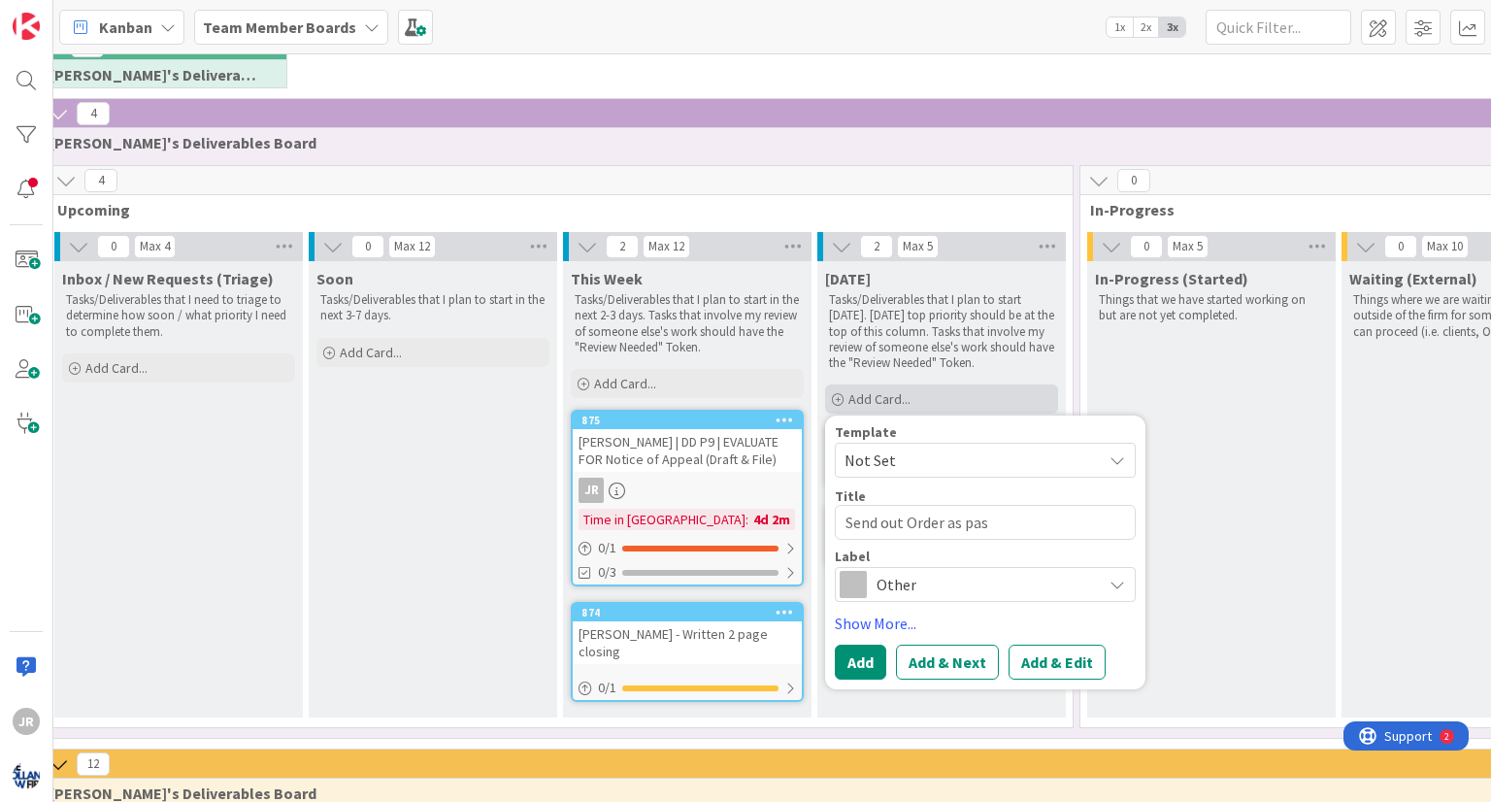
type textarea "x"
type textarea "Send out Order as pass"
type textarea "x"
type textarea "Send out Order as passe"
type textarea "x"
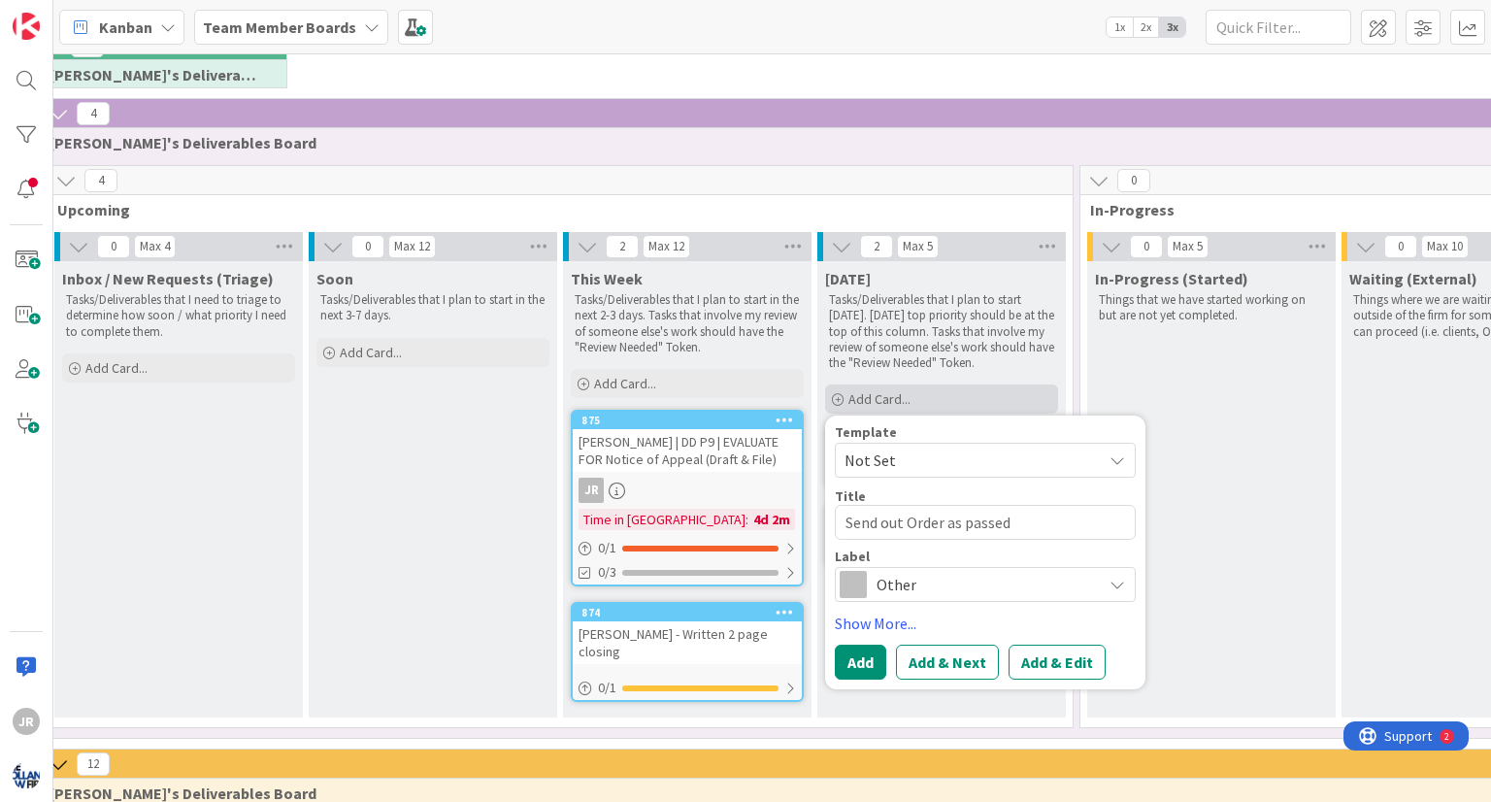
type textarea "Send out Order as passed"
type textarea "x"
type textarea "Send out Order as passed t"
type textarea "x"
type textarea "Send out Order as passed to"
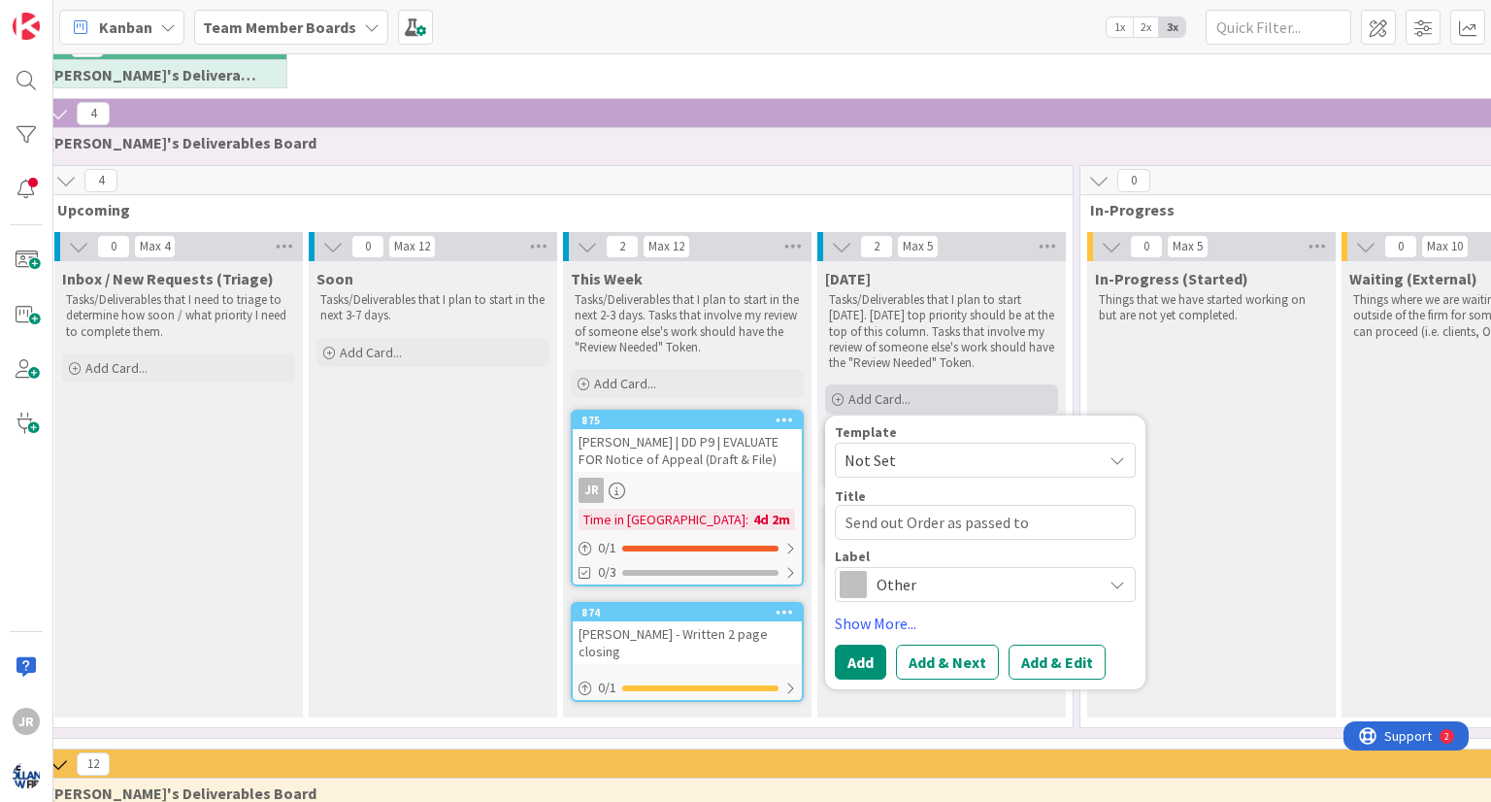
type textarea "x"
type textarea "Send out Order as passed to c"
type textarea "x"
type textarea "Send out Order as passed to cl"
type textarea "x"
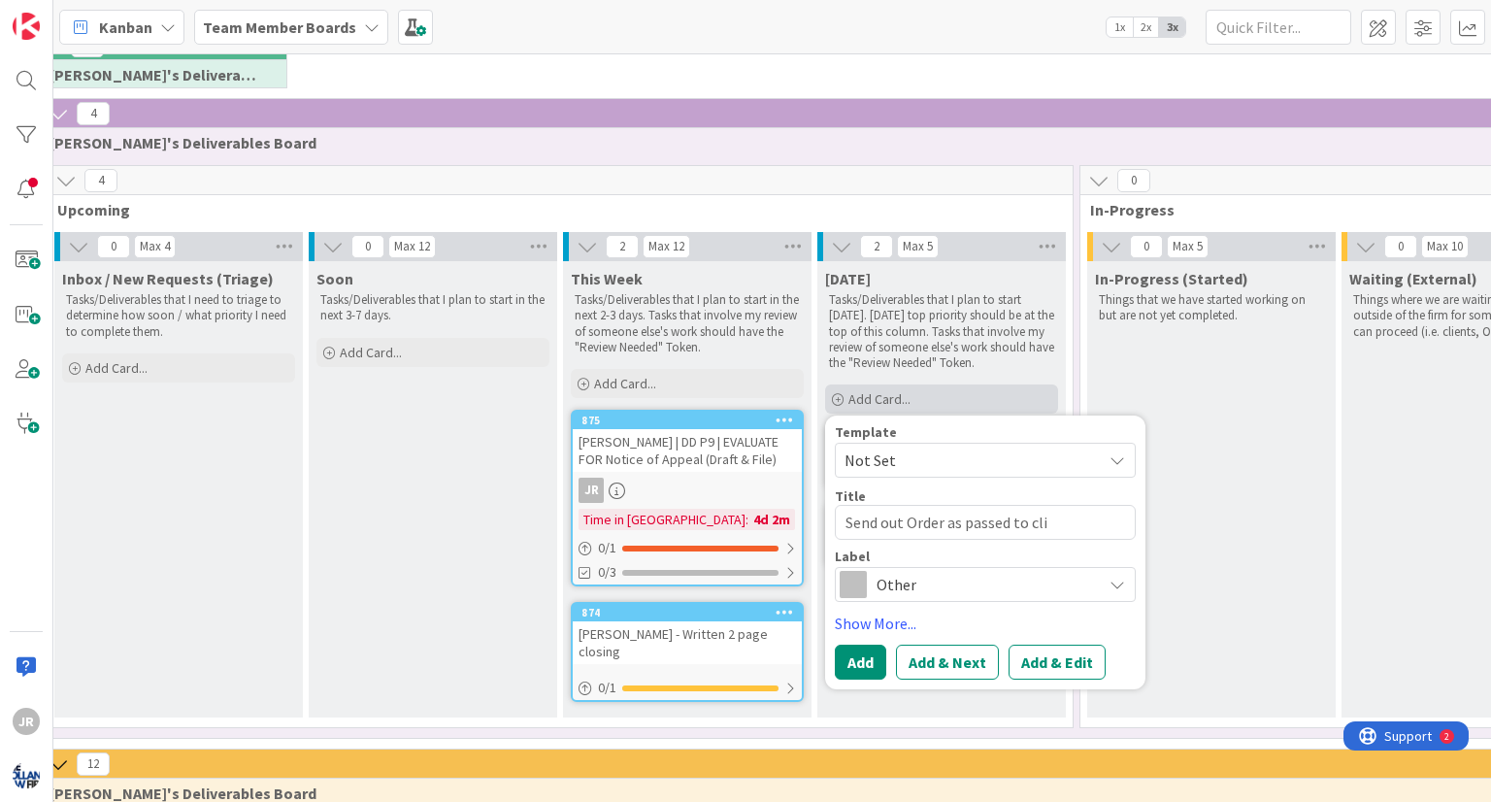
type textarea "Send out Order as passed to clie"
type textarea "x"
type textarea "Send out Order as passed to clien"
type textarea "x"
type textarea "Send out Order as passed to client"
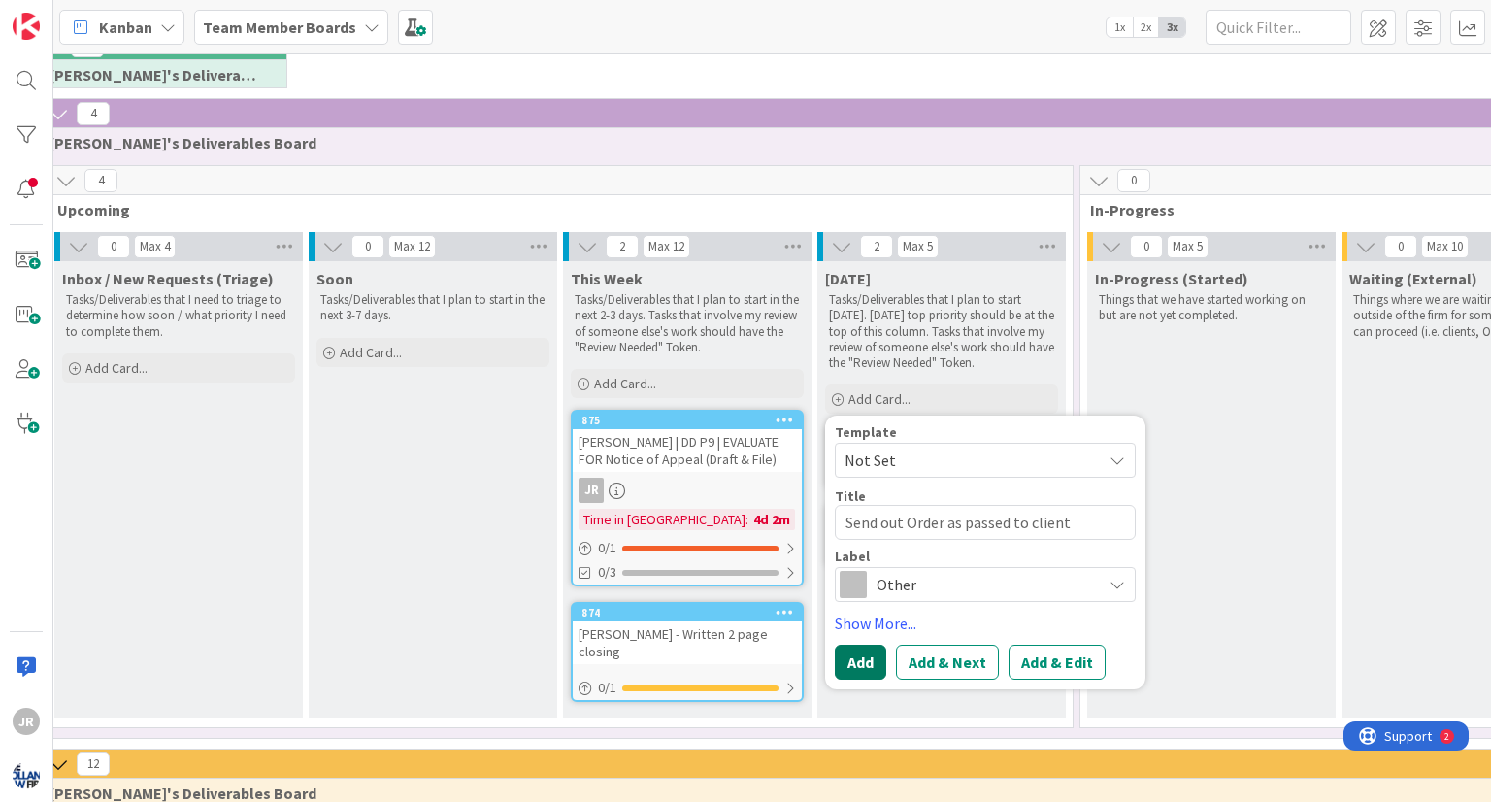
click at [861, 657] on button "Add" at bounding box center [860, 662] width 51 height 35
